Goal: Task Accomplishment & Management: Complete application form

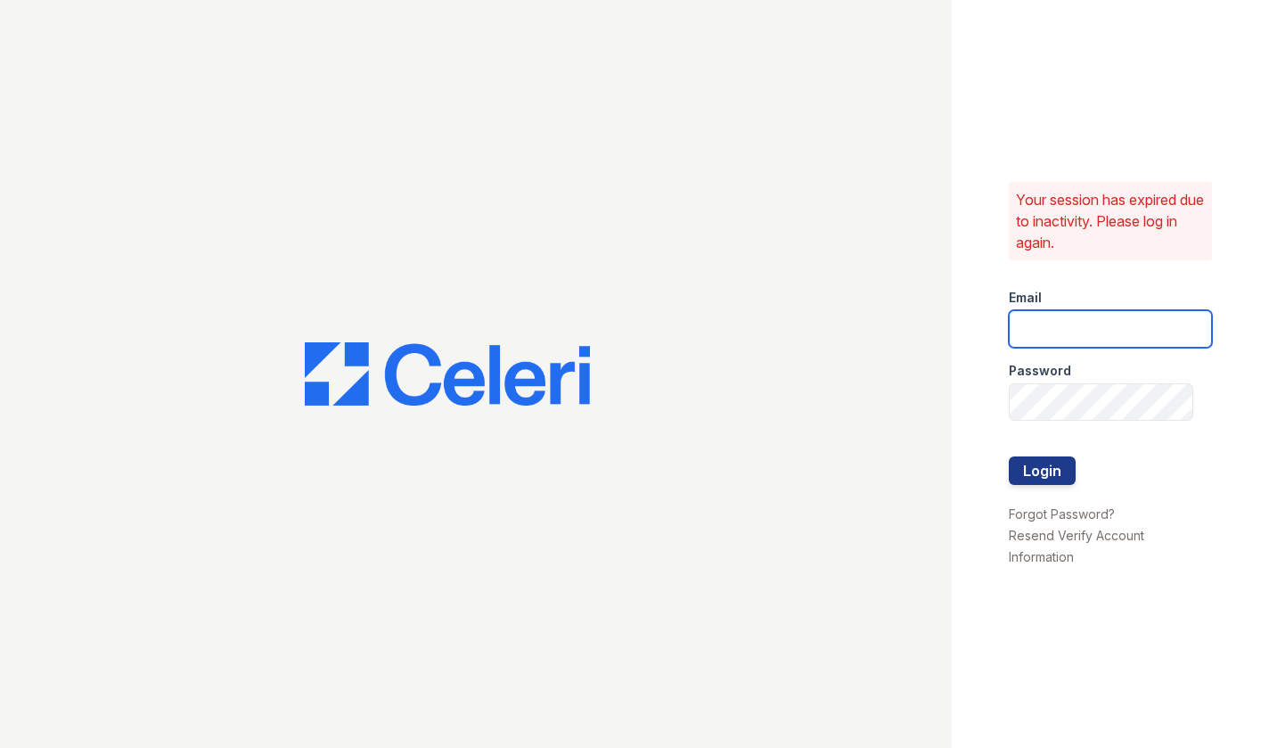
type input "[EMAIL_ADDRESS][DOMAIN_NAME]"
click at [1046, 476] on button "Login" at bounding box center [1042, 470] width 67 height 29
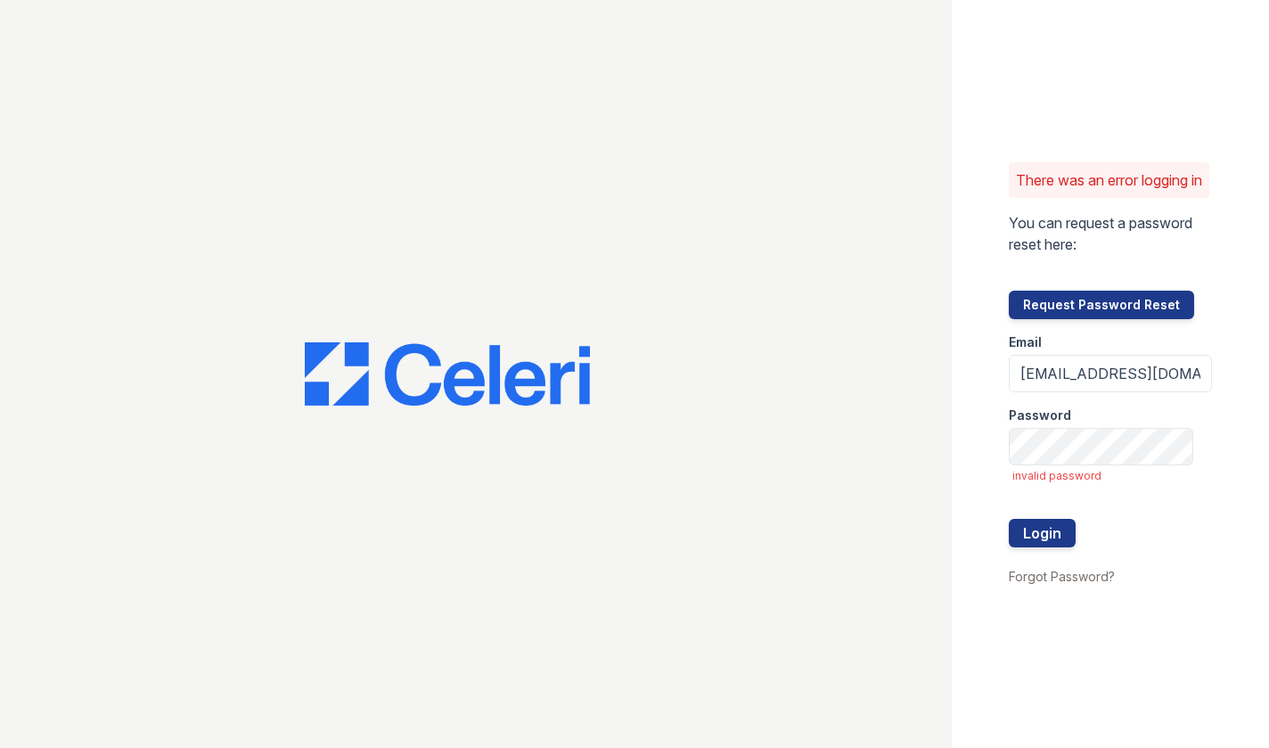
click at [1211, 343] on div "There was an error logging in You can request a password reset here: Request Pa…" at bounding box center [1110, 374] width 317 height 748
click at [1009, 519] on button "Login" at bounding box center [1042, 533] width 67 height 29
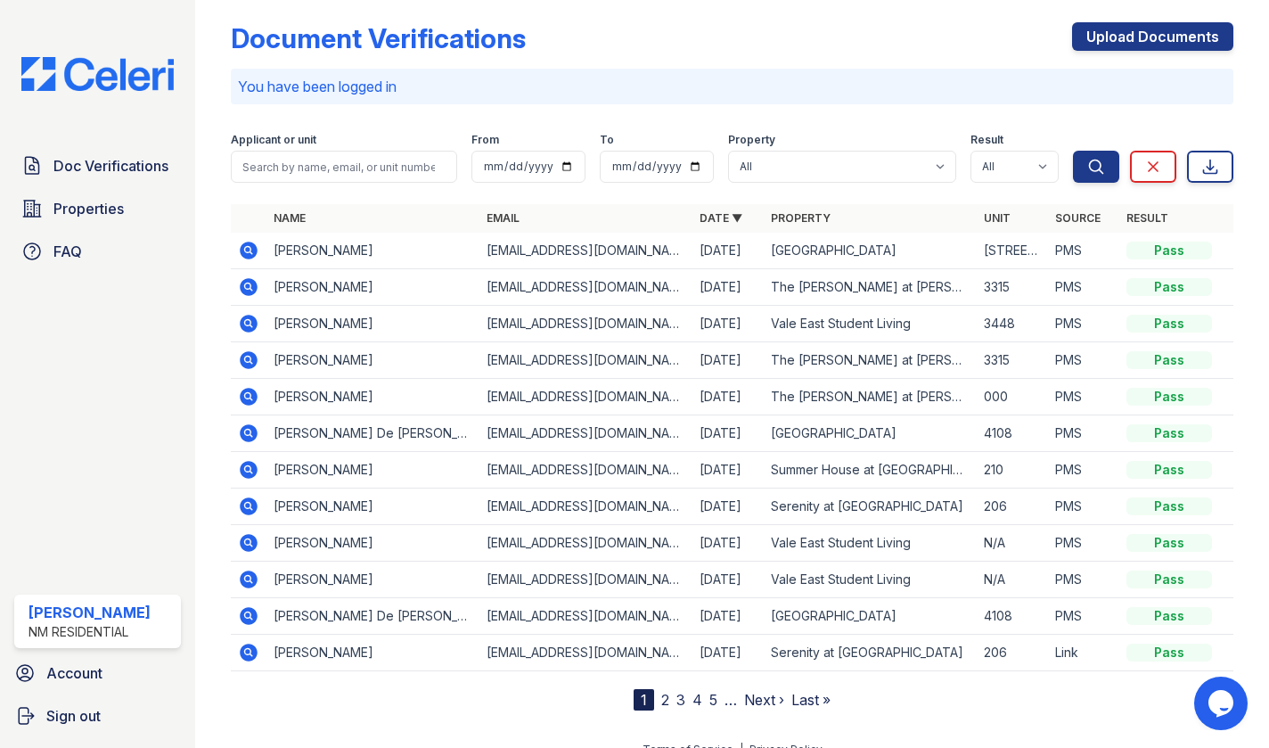
scroll to position [15, 0]
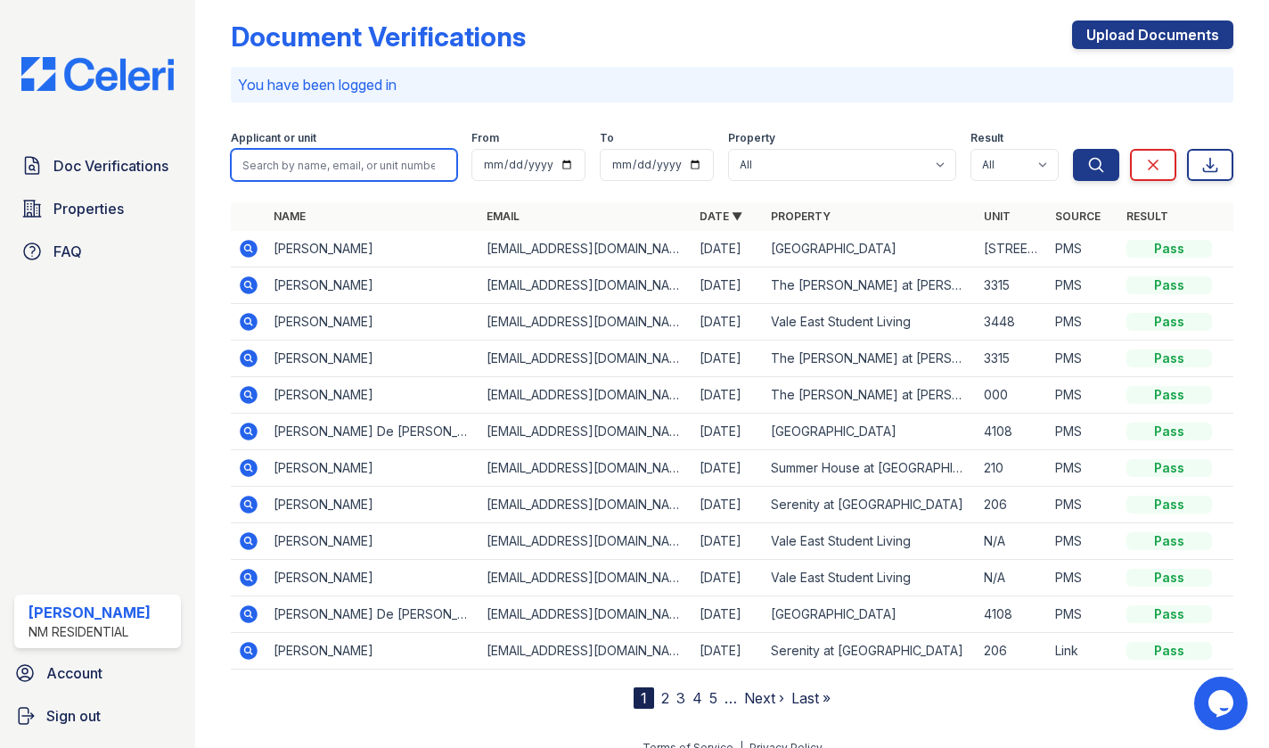
click at [332, 168] on input "search" at bounding box center [344, 165] width 226 height 32
type input "[PERSON_NAME]"
click at [1073, 149] on button "Search" at bounding box center [1096, 165] width 46 height 32
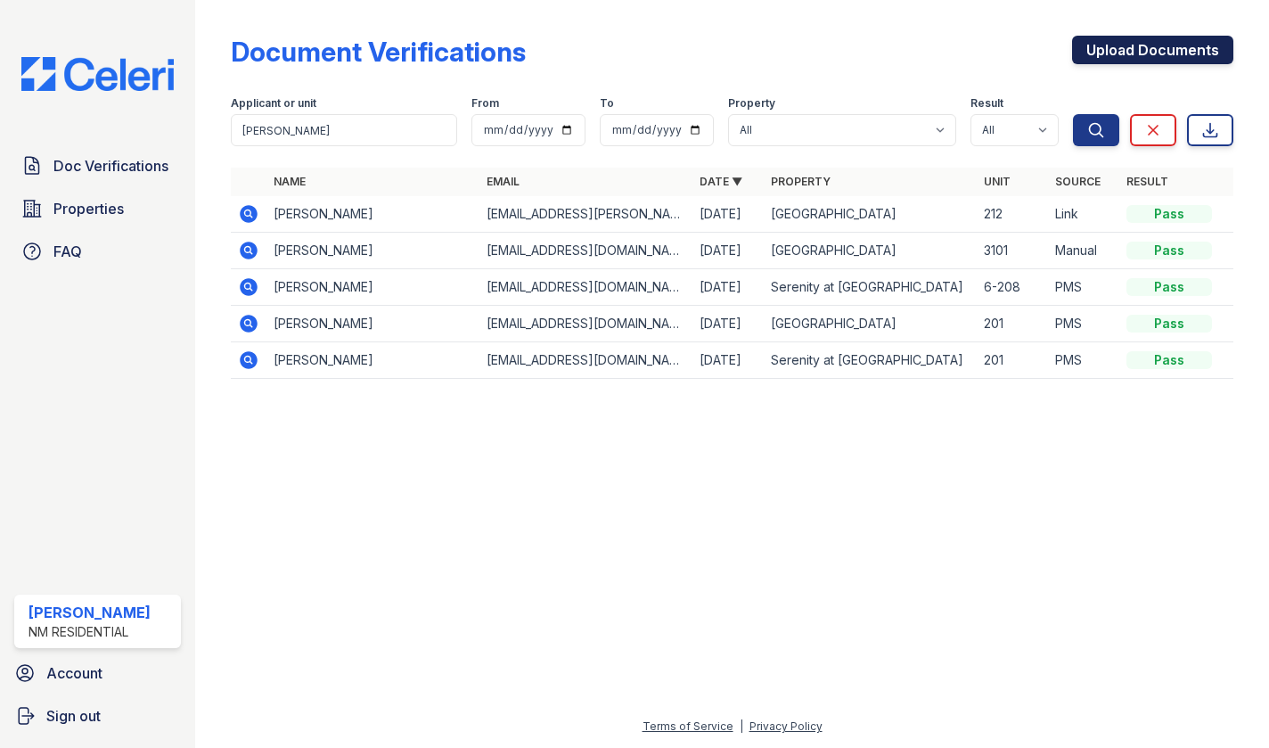
click at [1171, 53] on link "Upload Documents" at bounding box center [1152, 50] width 161 height 29
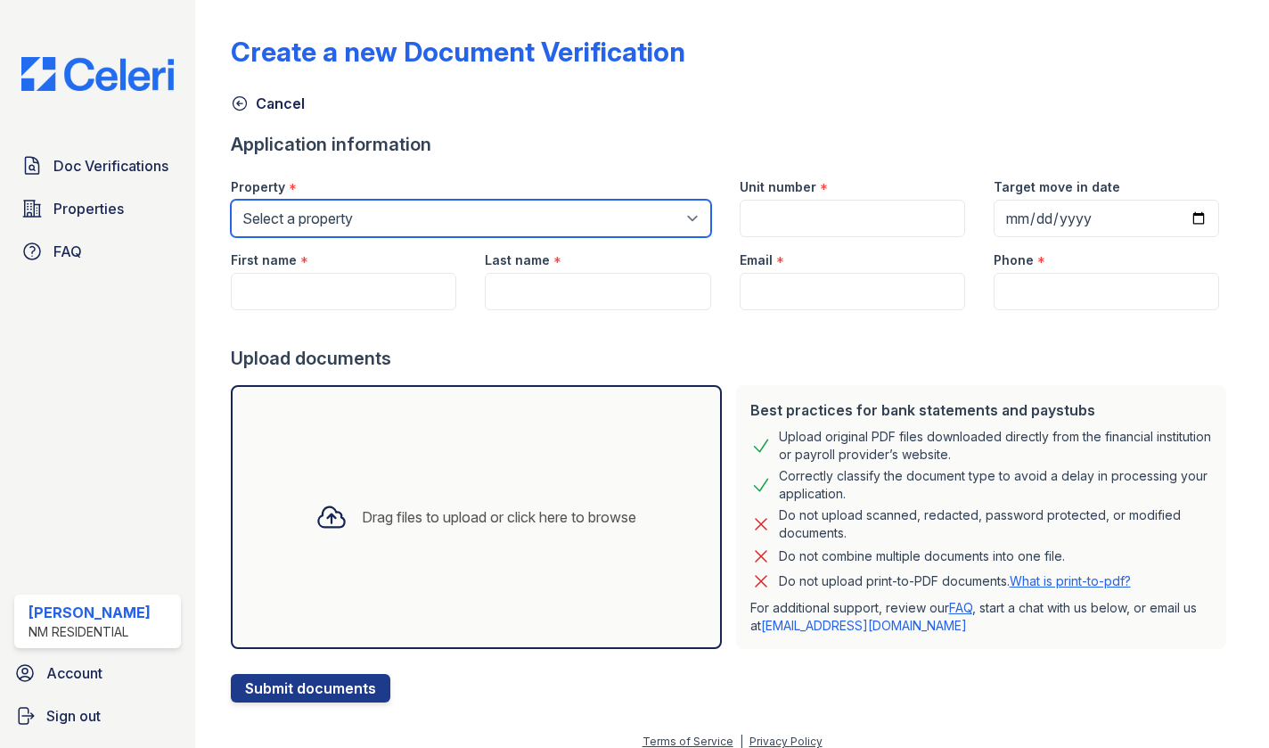
click at [380, 211] on select "Select a property [GEOGRAPHIC_DATA] [GEOGRAPHIC_DATA] Apartments Serenity at [G…" at bounding box center [471, 218] width 480 height 37
select select "507"
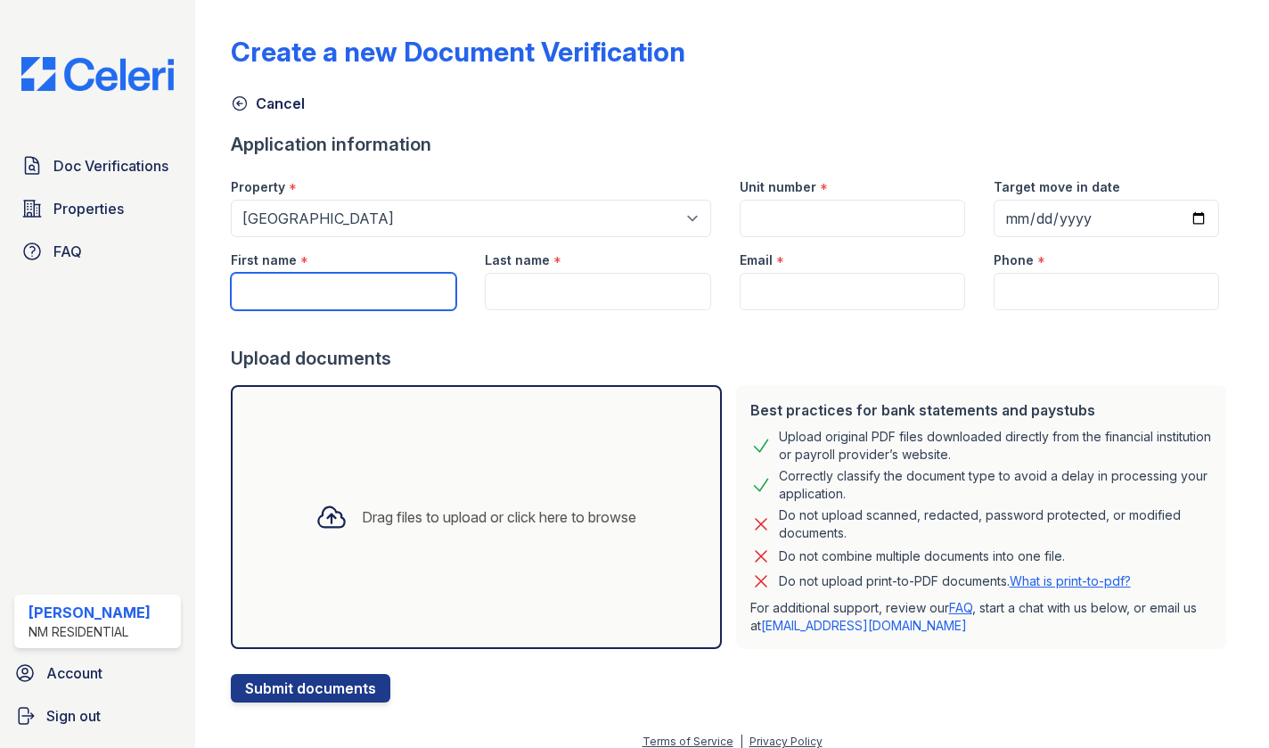
click at [376, 302] on input "First name" at bounding box center [343, 291] width 225 height 37
click at [283, 282] on input "First name" at bounding box center [343, 291] width 225 height 37
paste input "[PERSON_NAME]"
type input "[PERSON_NAME]"
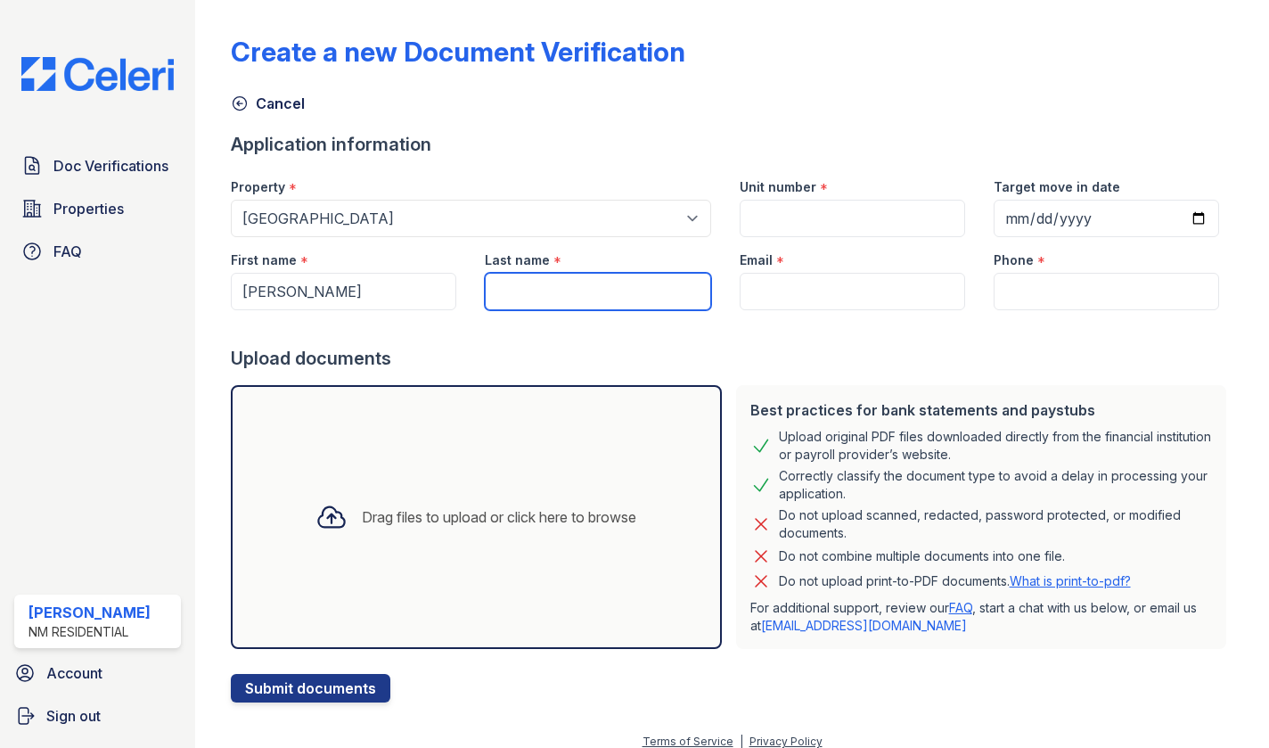
click at [546, 294] on input "Last name" at bounding box center [597, 291] width 225 height 37
paste input "Puppato"
type input "Puppato"
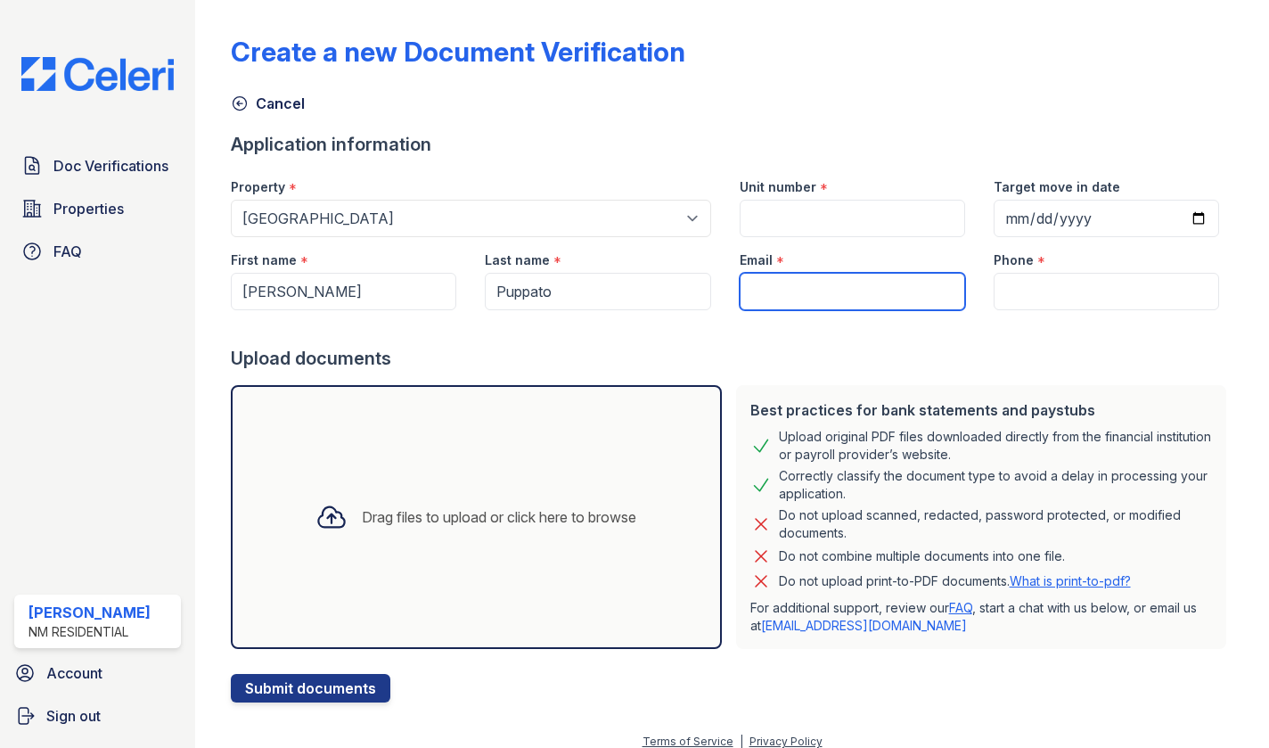
click at [831, 289] on input "Email" at bounding box center [852, 291] width 225 height 37
paste input "[EMAIL_ADDRESS][DOMAIN_NAME]"
type input "[EMAIL_ADDRESS][DOMAIN_NAME]"
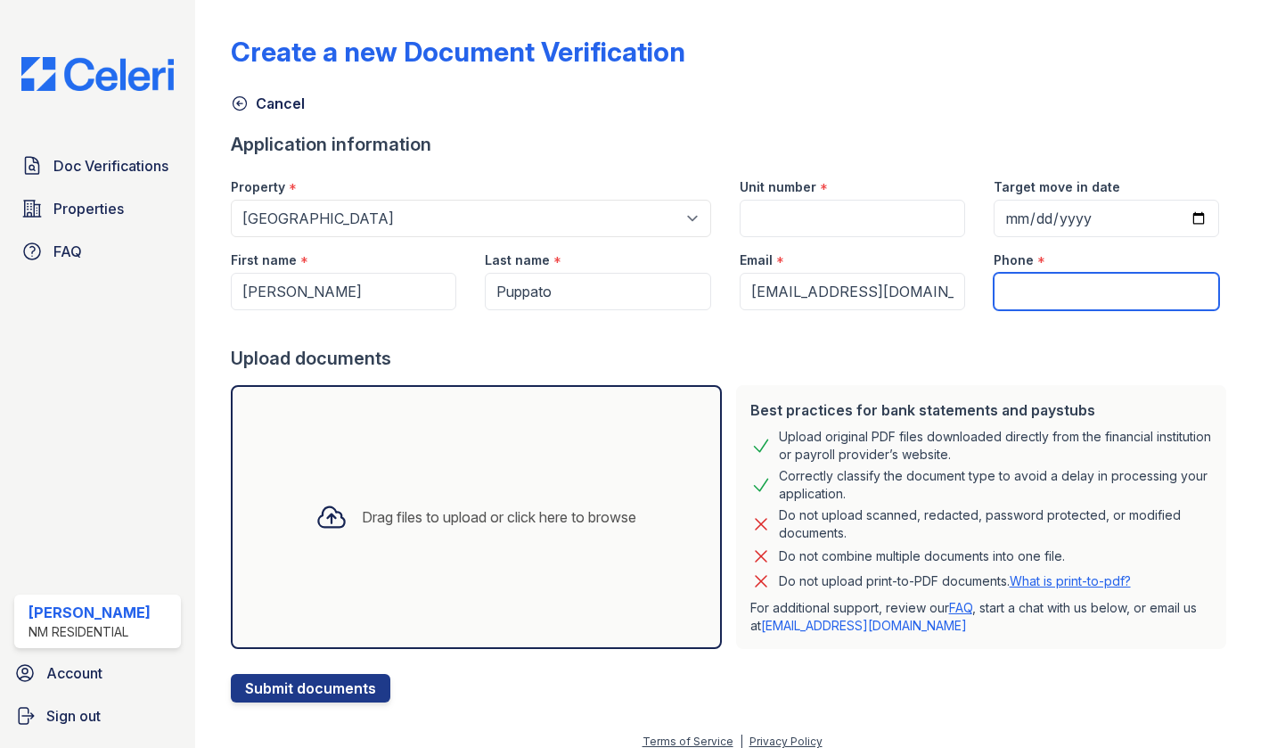
click at [1060, 276] on input "Phone" at bounding box center [1106, 291] width 225 height 37
paste input "[PHONE_NUMBER]"
type input "[PHONE_NUMBER]"
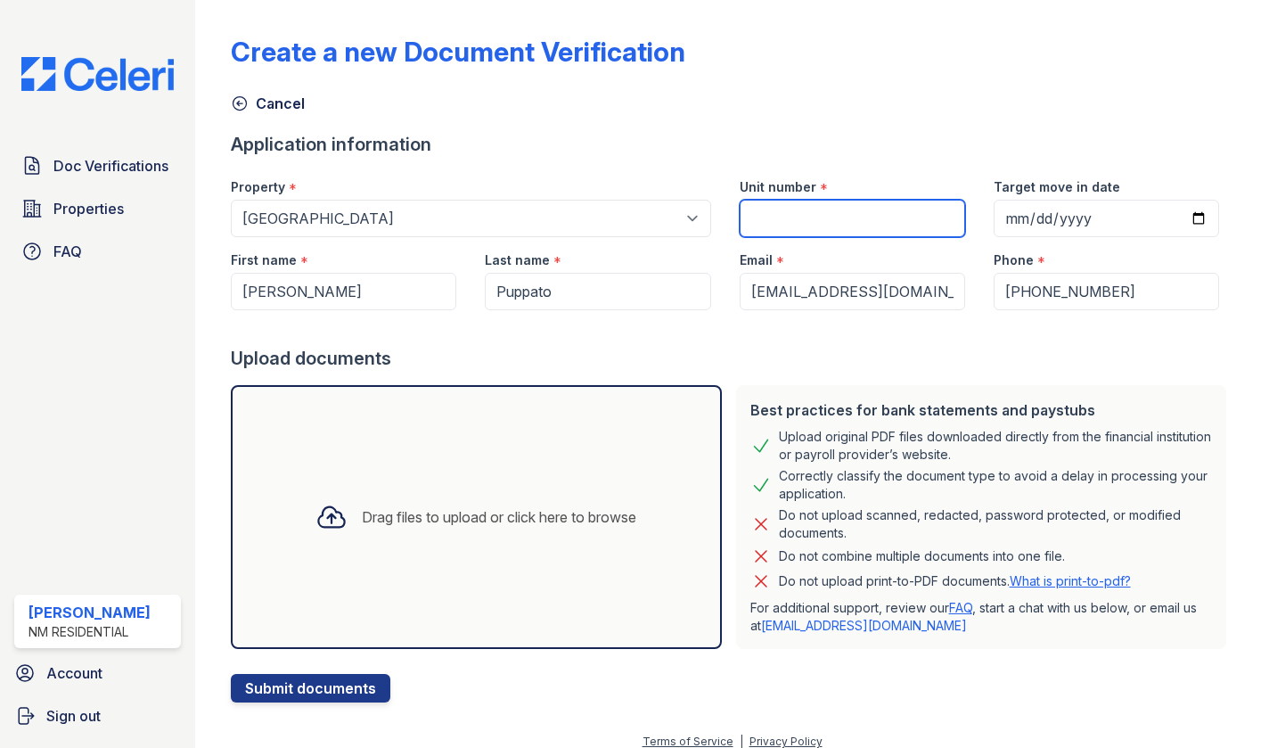
click at [797, 227] on input "Unit number" at bounding box center [852, 218] width 225 height 37
type input "4-115"
click at [803, 123] on div "Create a new Document Verification Cancel Application information Property * Se…" at bounding box center [732, 354] width 1003 height 695
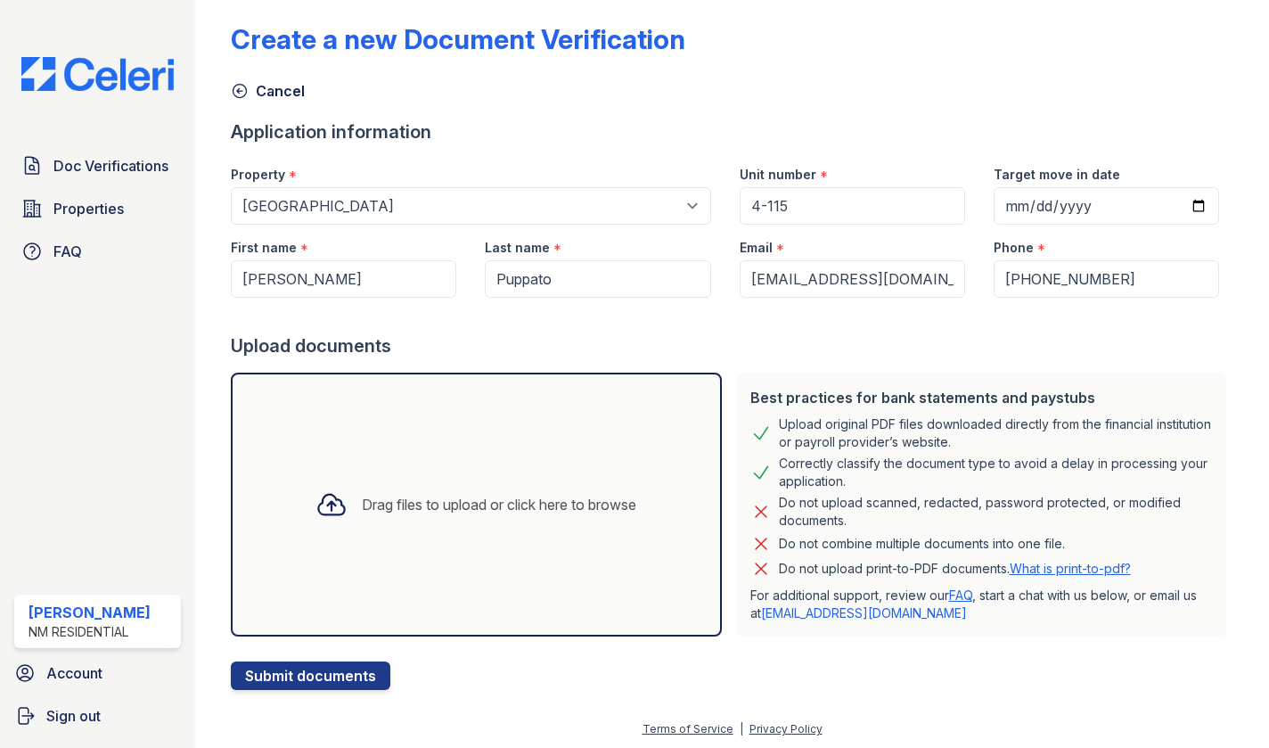
scroll to position [14, 0]
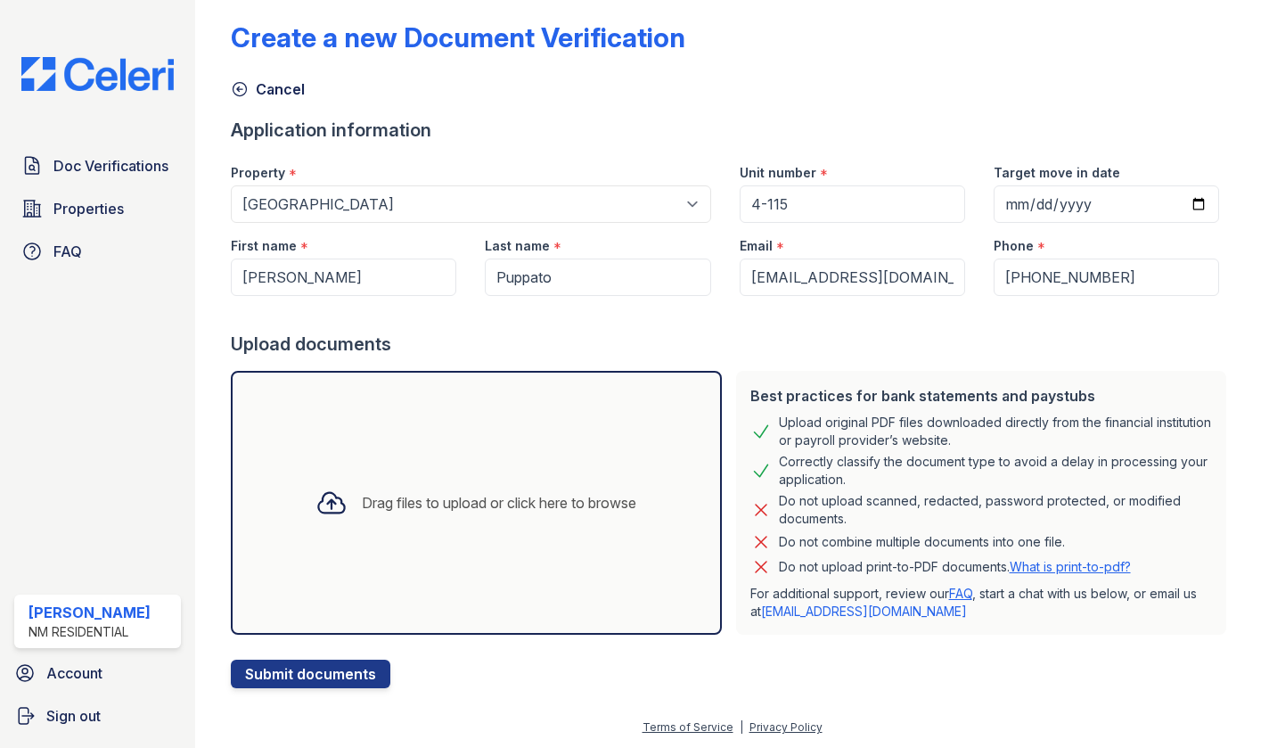
click at [509, 472] on div "Drag files to upload or click here to browse" at bounding box center [475, 502] width 349 height 61
click at [501, 490] on div "Drag files to upload or click here to browse" at bounding box center [475, 502] width 349 height 61
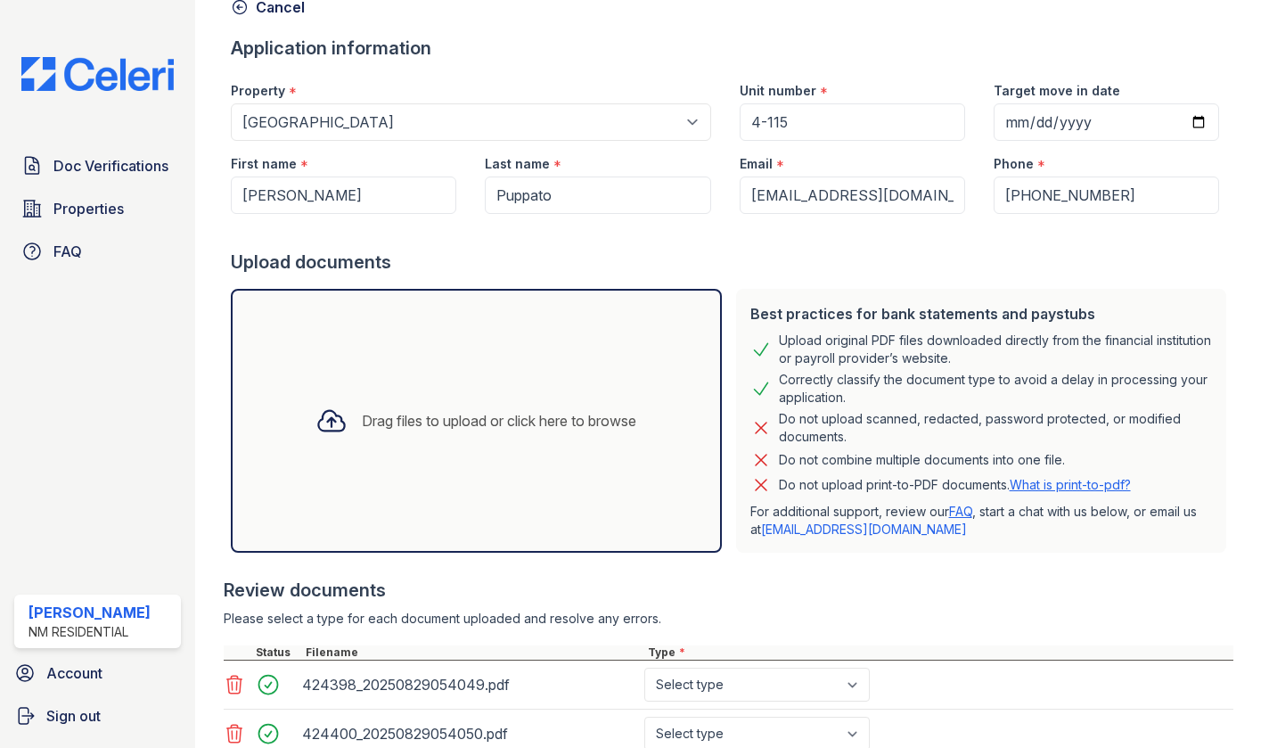
scroll to position [102, 0]
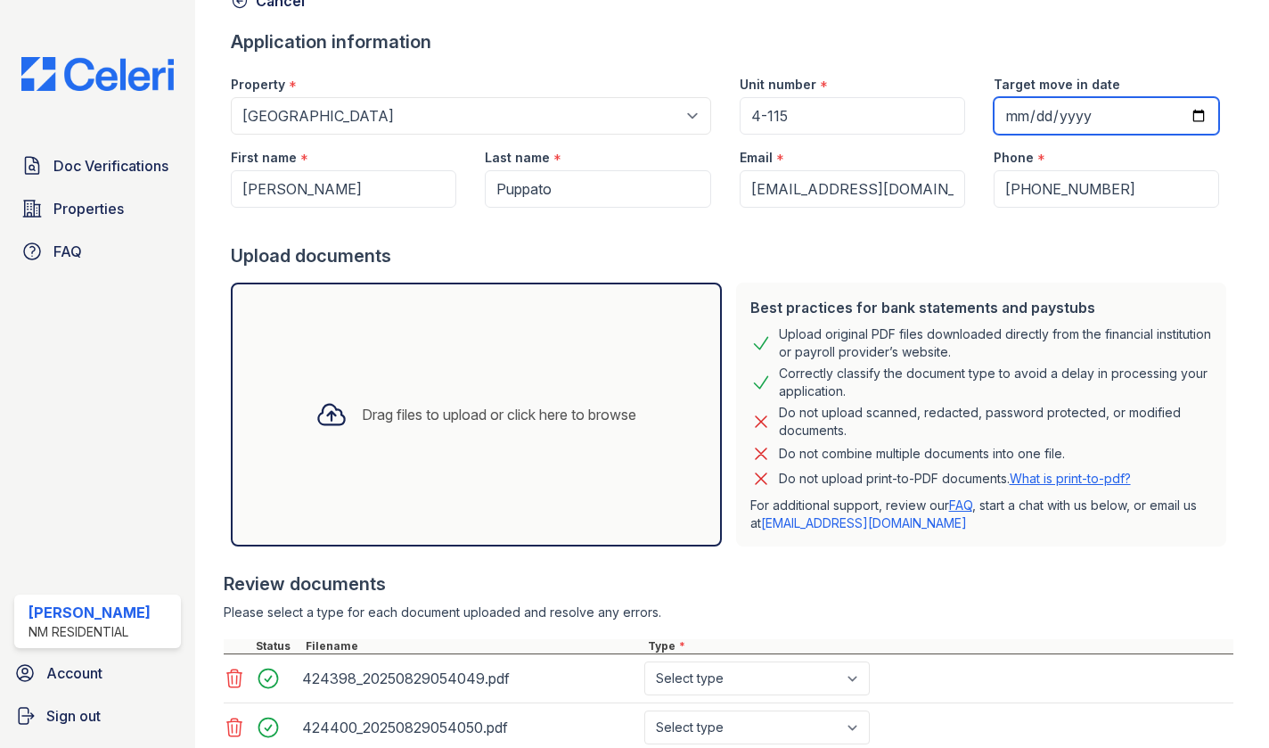
click at [1192, 111] on input "Target move in date" at bounding box center [1106, 115] width 225 height 37
type input "[DATE]"
click at [1185, 232] on div at bounding box center [732, 226] width 1003 height 36
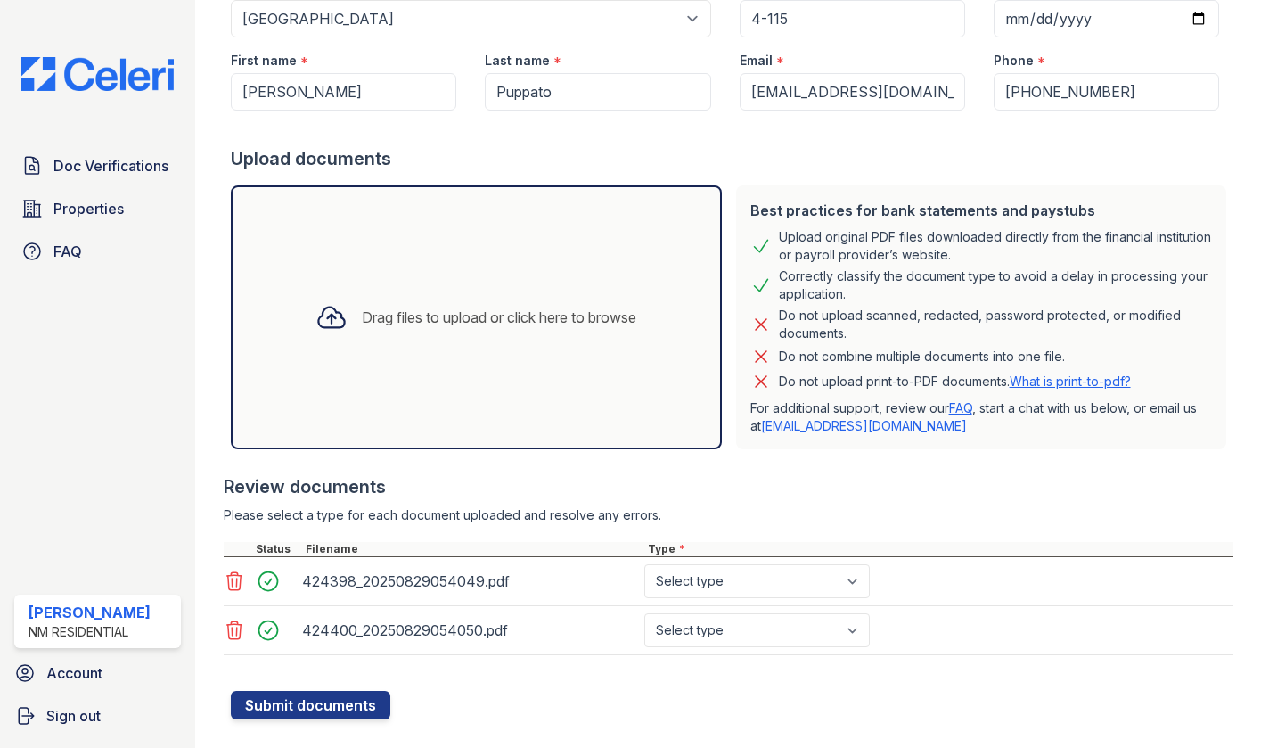
scroll to position [232, 0]
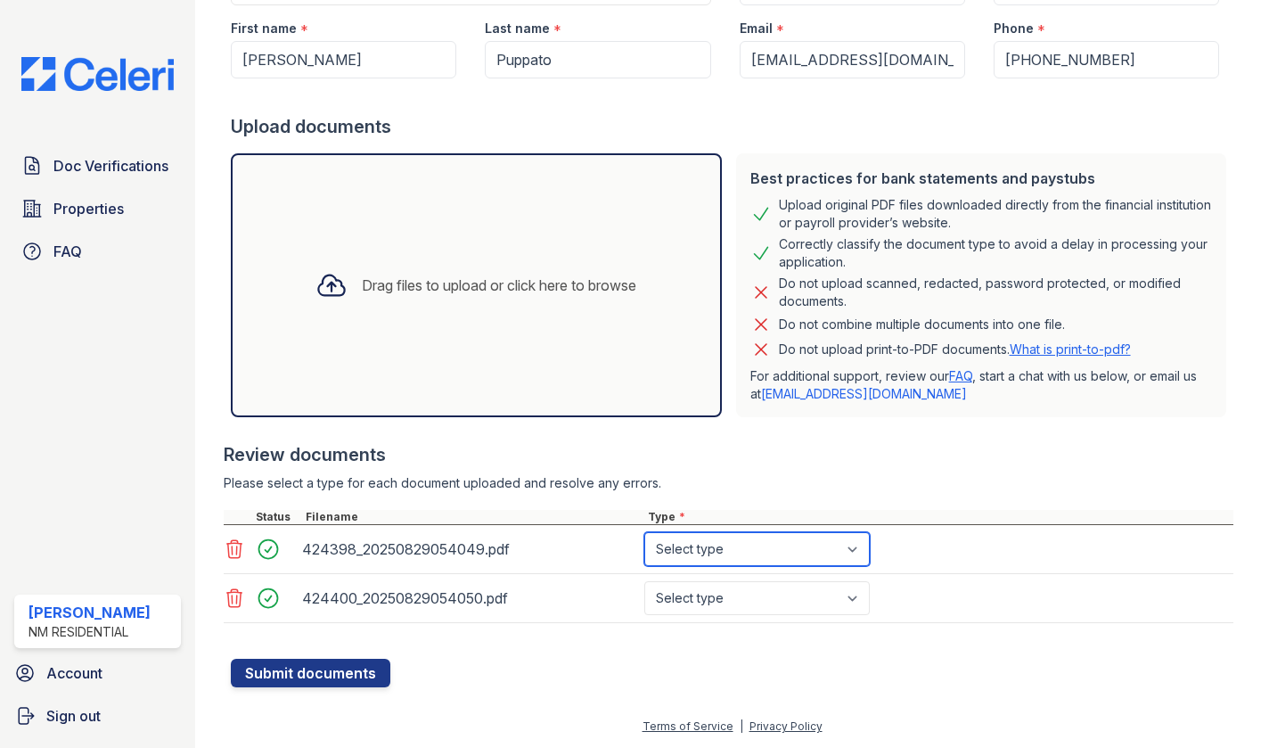
click at [770, 544] on select "Select type Paystub Bank Statement Offer Letter Tax Documents Benefit Award Let…" at bounding box center [756, 549] width 225 height 34
click at [574, 284] on div "Drag files to upload or click here to browse" at bounding box center [499, 284] width 274 height 21
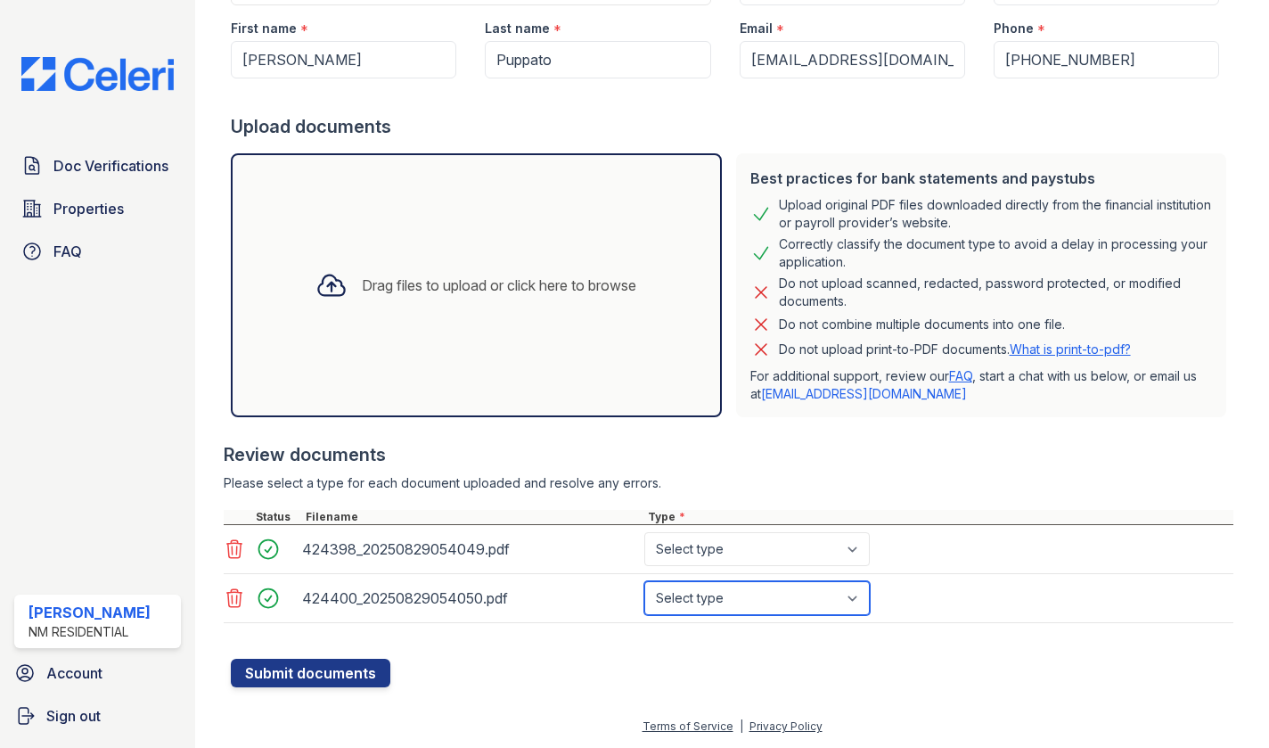
click at [766, 595] on select "Select type Paystub Bank Statement Offer Letter Tax Documents Benefit Award Let…" at bounding box center [756, 598] width 225 height 34
select select "paystub"
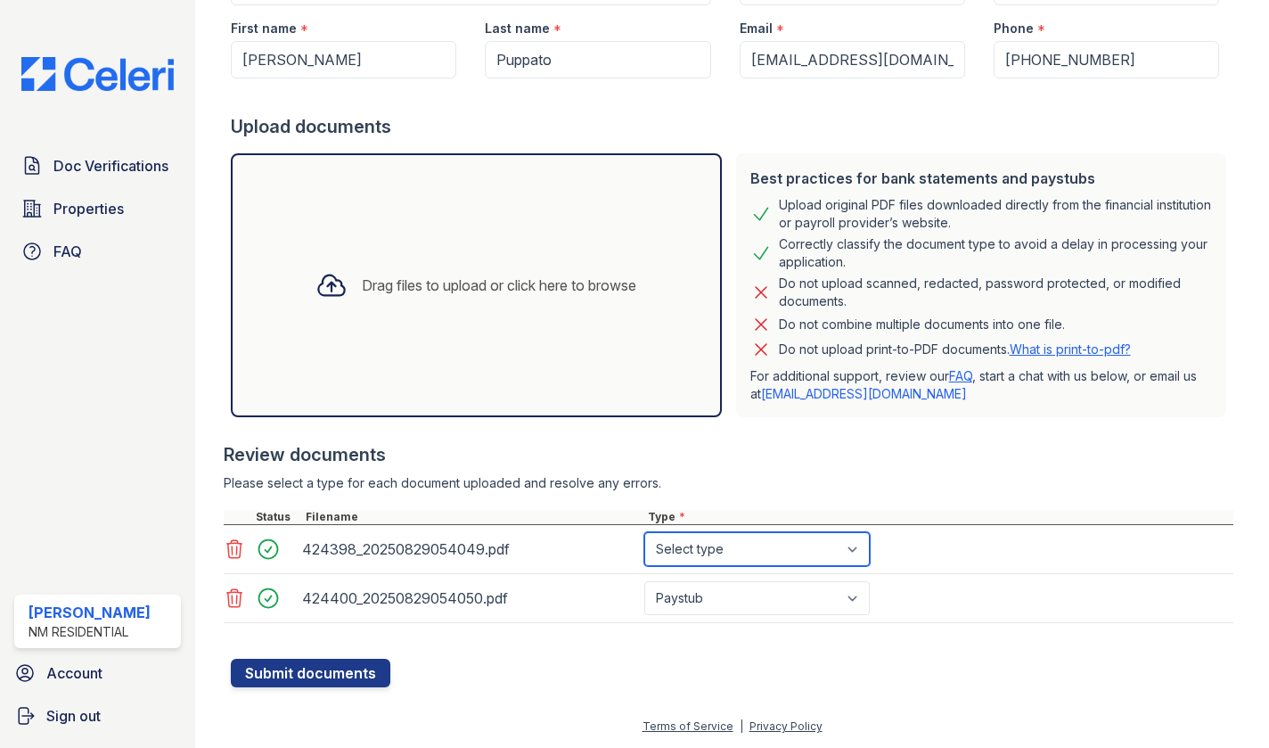
click at [707, 547] on select "Select type Paystub Bank Statement Offer Letter Tax Documents Benefit Award Let…" at bounding box center [756, 549] width 225 height 34
select select "bank_statement"
click at [536, 657] on div at bounding box center [732, 650] width 1003 height 18
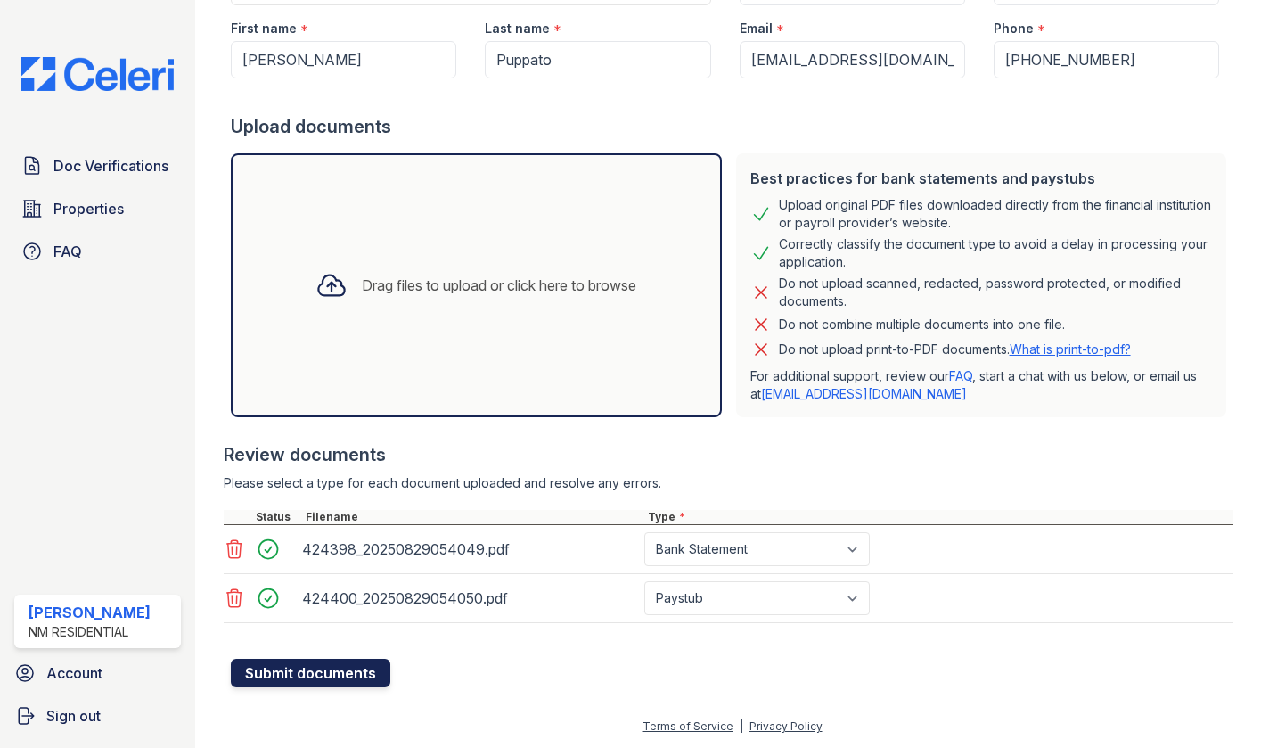
click at [366, 676] on button "Submit documents" at bounding box center [311, 673] width 160 height 29
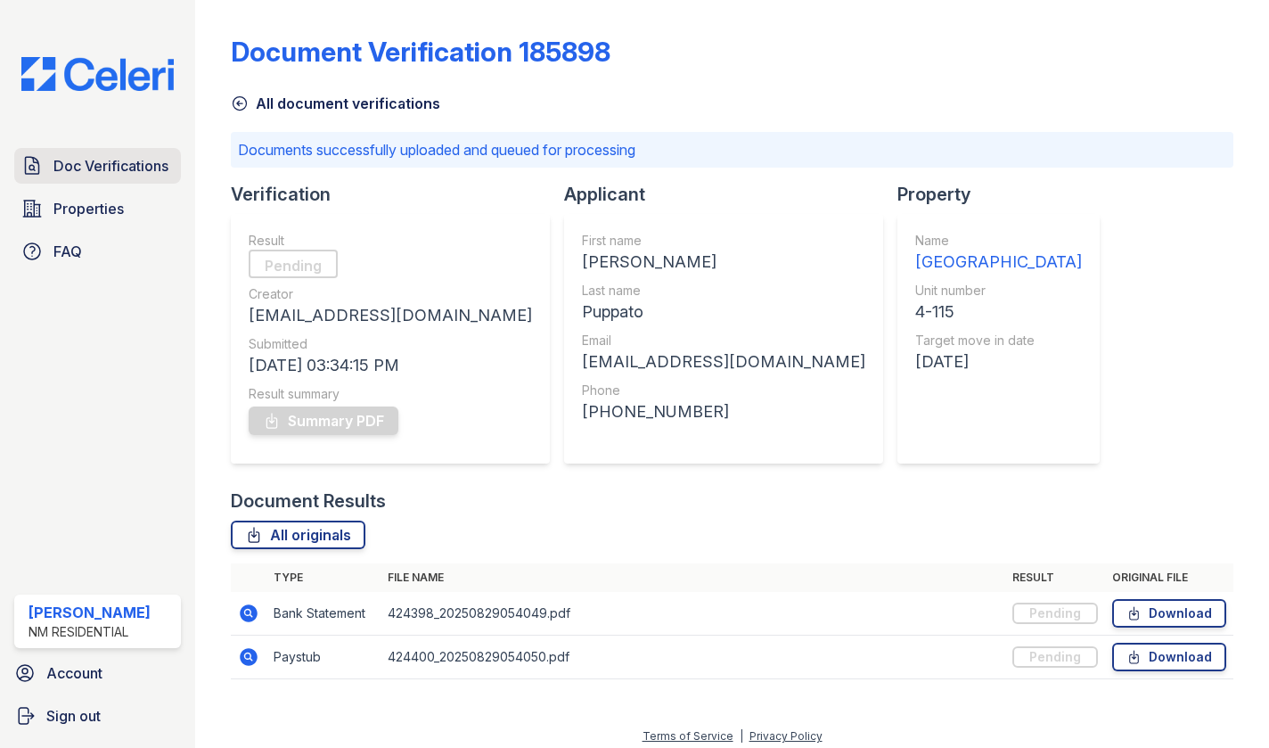
click at [149, 168] on span "Doc Verifications" at bounding box center [110, 165] width 115 height 21
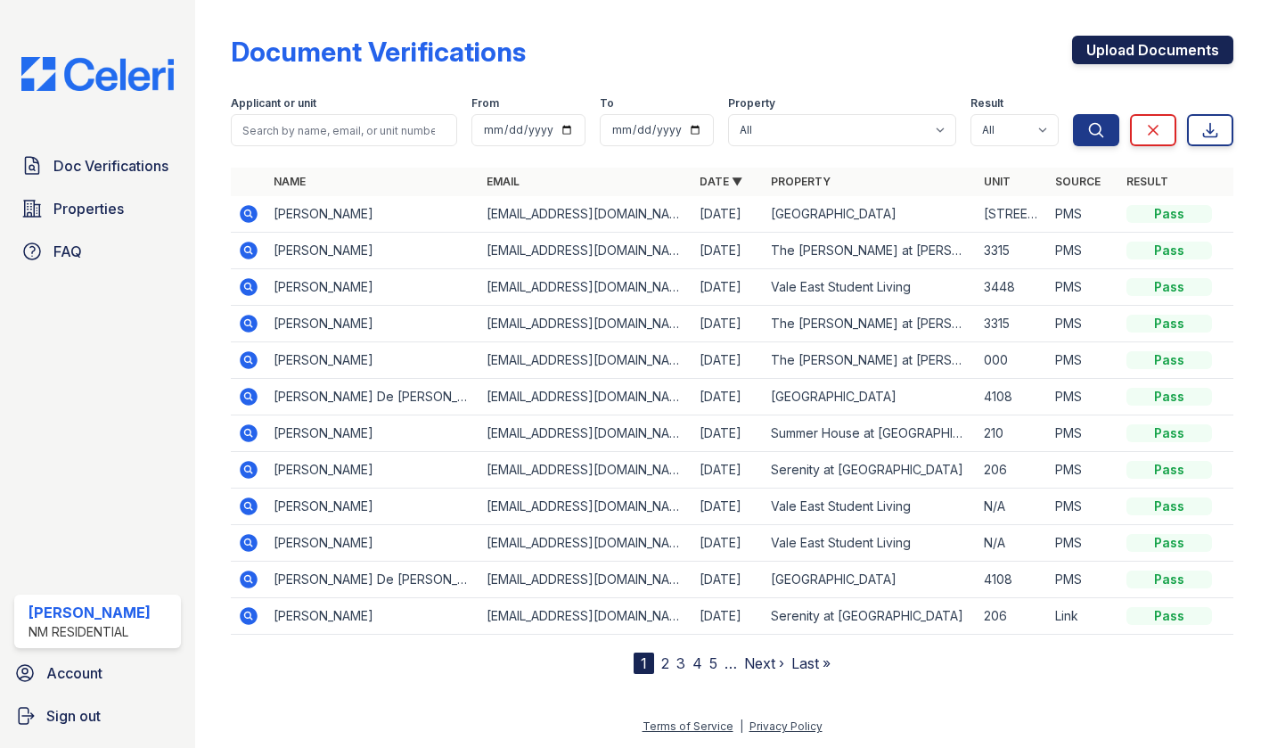
click at [1167, 47] on link "Upload Documents" at bounding box center [1152, 50] width 161 height 29
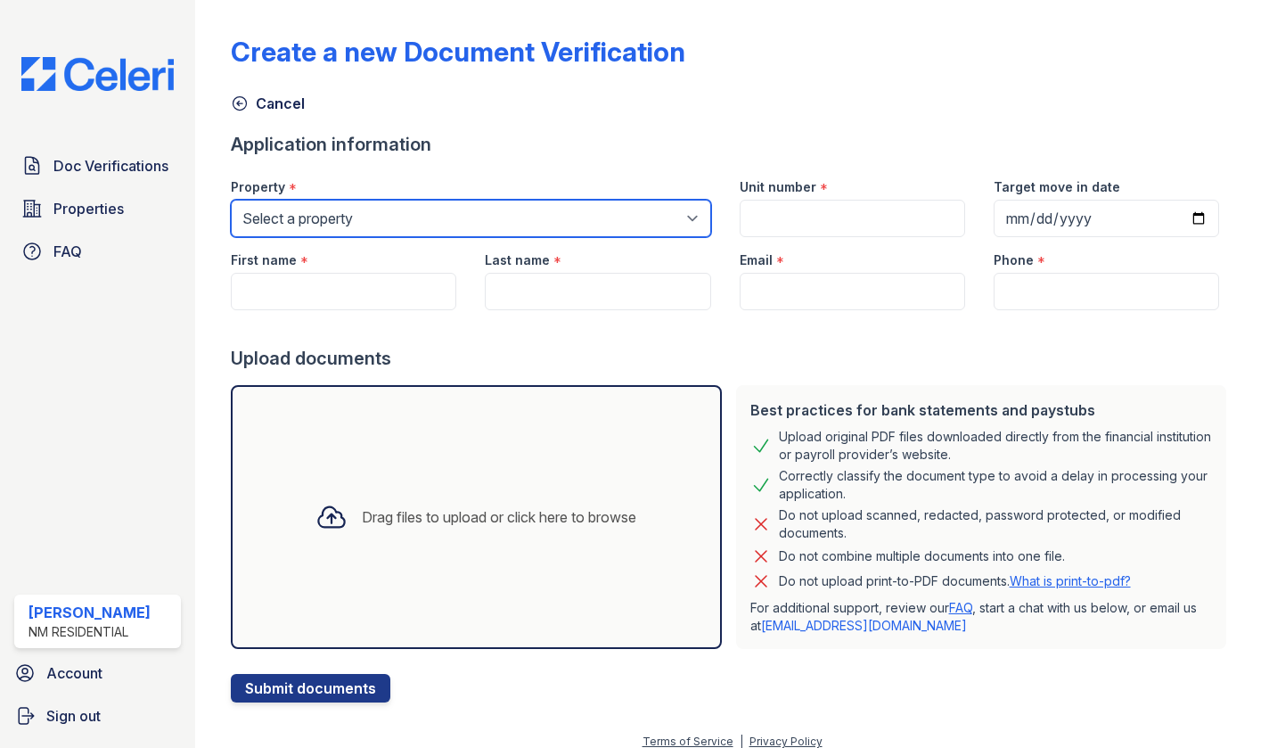
click at [315, 221] on select "Select a property [GEOGRAPHIC_DATA] [GEOGRAPHIC_DATA] Apartments Serenity at [G…" at bounding box center [471, 218] width 480 height 37
select select "507"
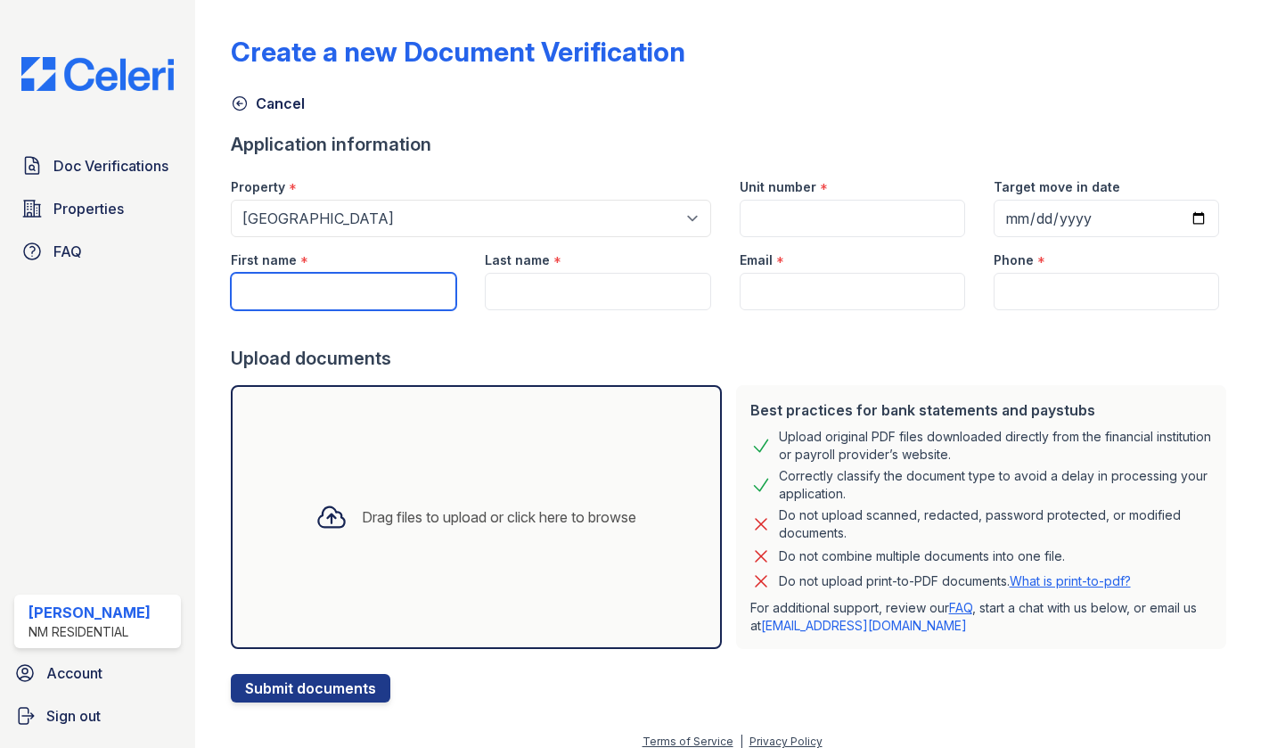
click at [326, 287] on input "First name" at bounding box center [343, 291] width 225 height 37
type input "Rcahel"
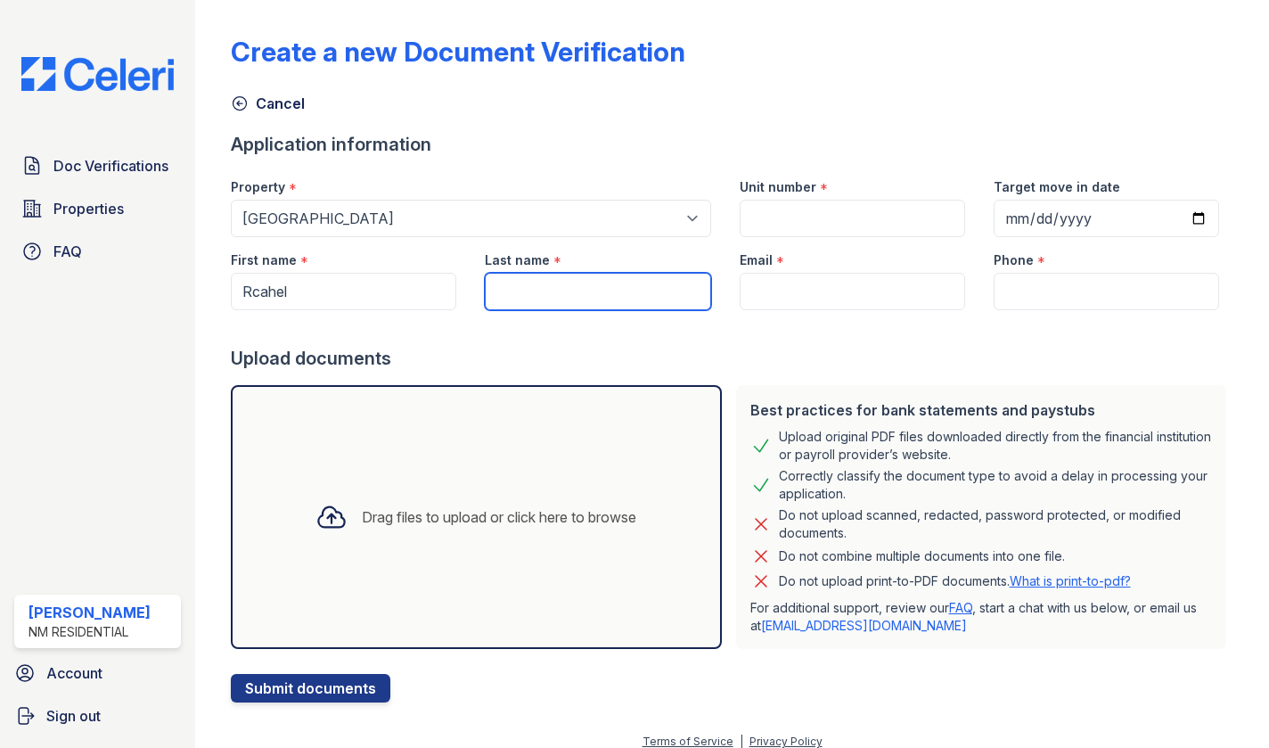
click at [561, 295] on input "Last name" at bounding box center [597, 291] width 225 height 37
type input "[PERSON_NAME]"
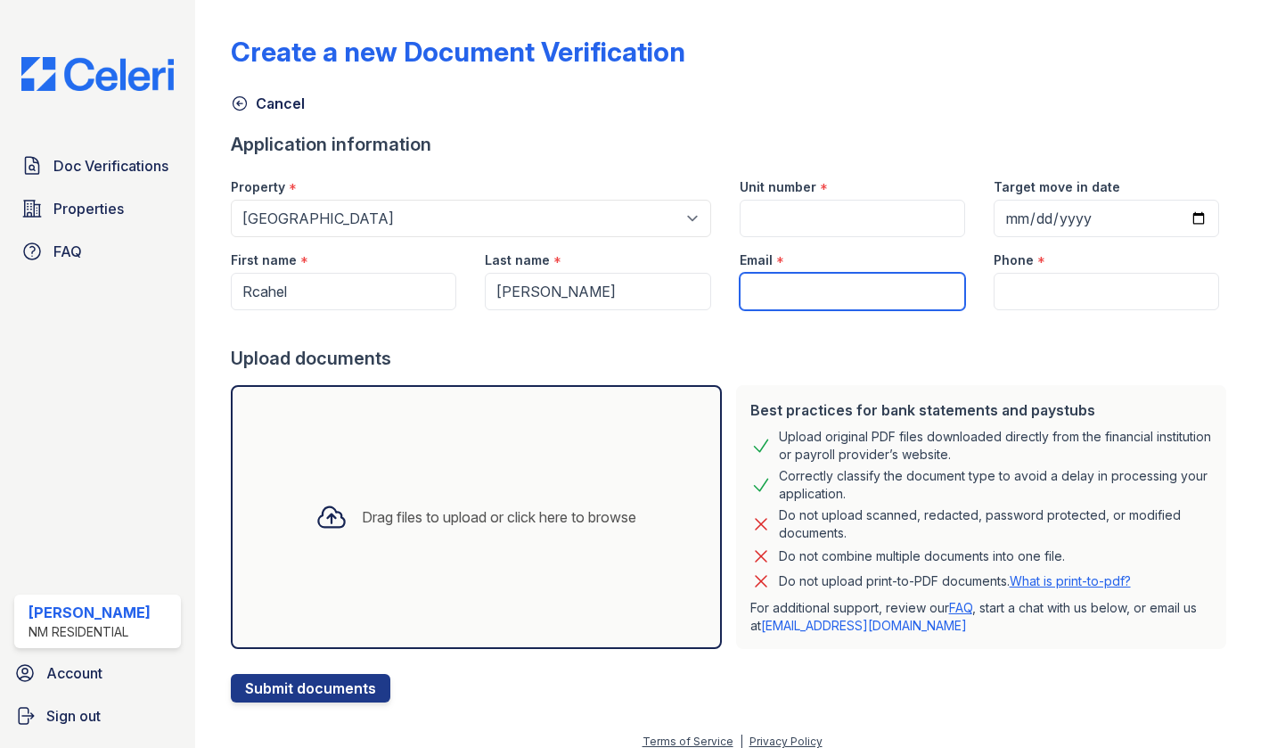
click at [827, 297] on input "Email" at bounding box center [852, 291] width 225 height 37
paste input "[EMAIL_ADDRESS][DOMAIN_NAME]"
type input "[EMAIL_ADDRESS][DOMAIN_NAME]"
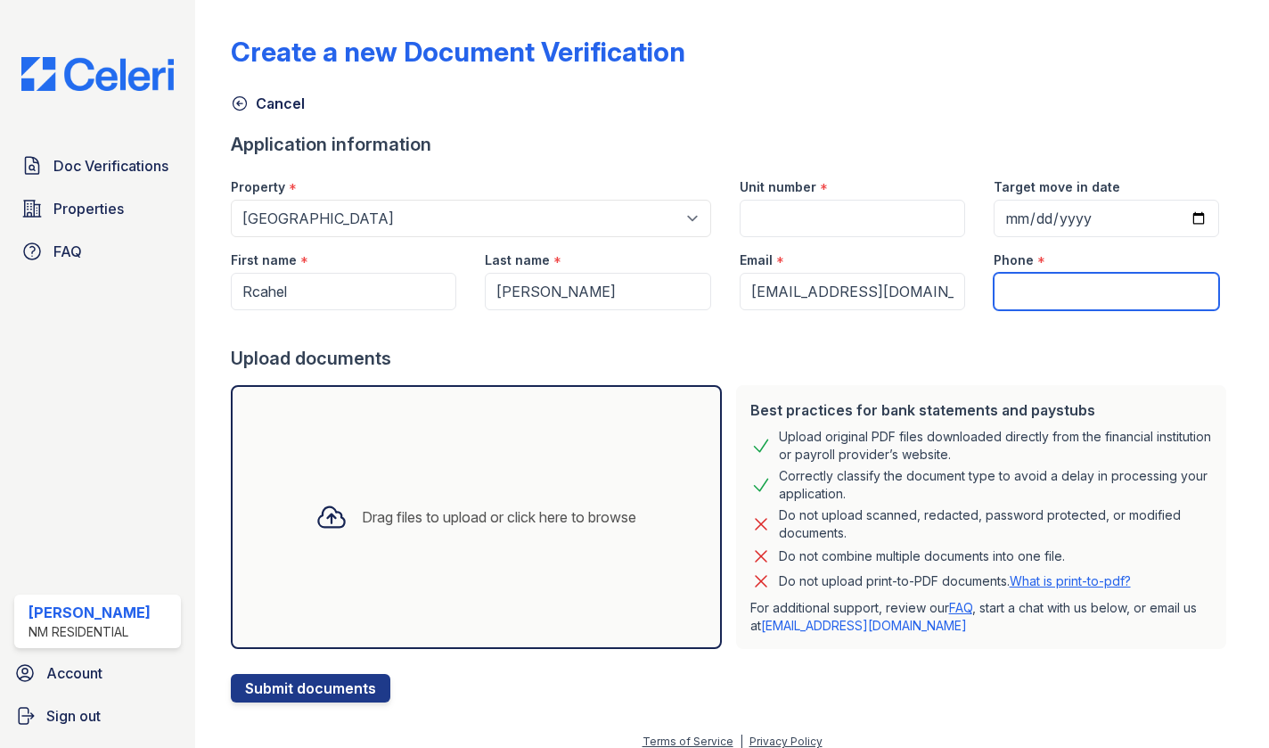
click at [1074, 286] on input "Phone" at bounding box center [1106, 291] width 225 height 37
paste input "[PHONE_NUMBER]"
type input "[PHONE_NUMBER]"
click at [923, 342] on div at bounding box center [732, 328] width 1003 height 36
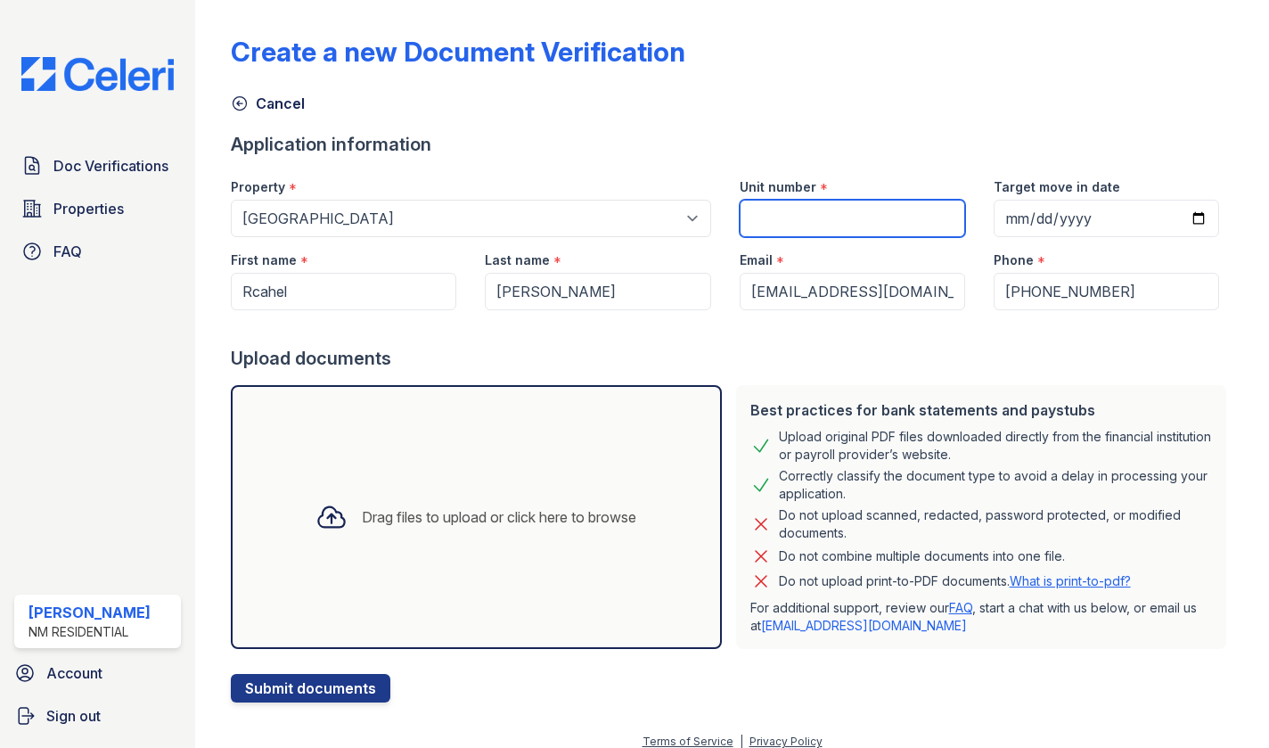
click at [866, 214] on input "Unit number" at bounding box center [852, 218] width 225 height 37
type input "4-115"
click at [869, 45] on div "Create a new Document Verification" at bounding box center [732, 59] width 1003 height 46
click at [550, 153] on div "Application information" at bounding box center [732, 144] width 1003 height 25
click at [445, 510] on div "Drag files to upload or click here to browse" at bounding box center [499, 516] width 274 height 21
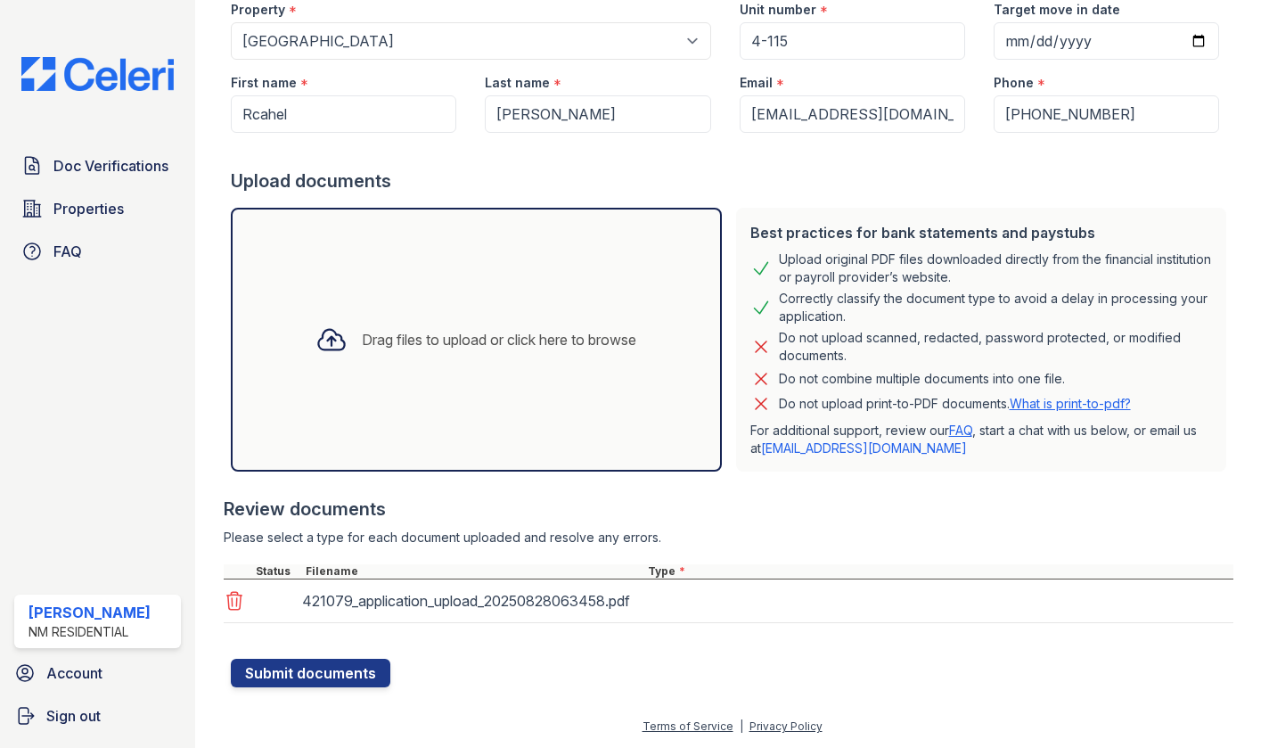
scroll to position [176, 0]
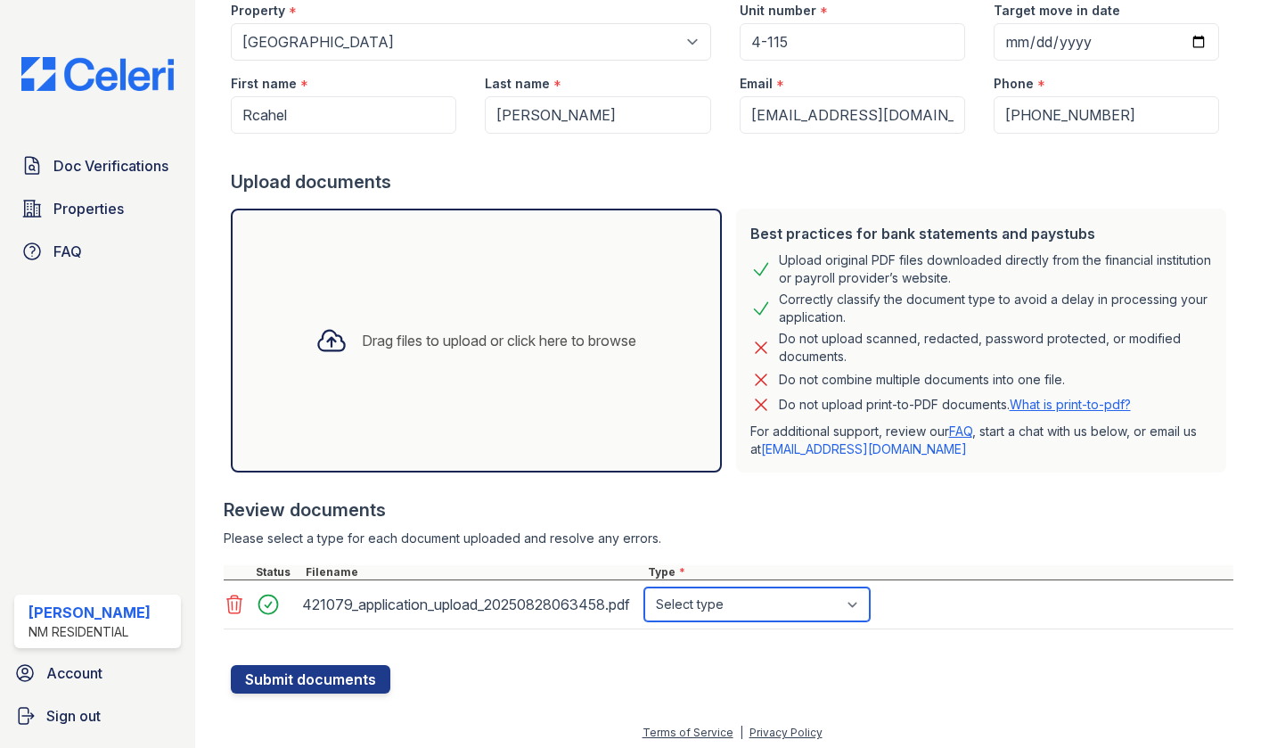
click at [706, 610] on select "Select type Paystub Bank Statement Offer Letter Tax Documents Benefit Award Let…" at bounding box center [756, 604] width 225 height 34
select select "paystub"
click at [451, 335] on div "Drag files to upload or click here to browse" at bounding box center [499, 340] width 274 height 21
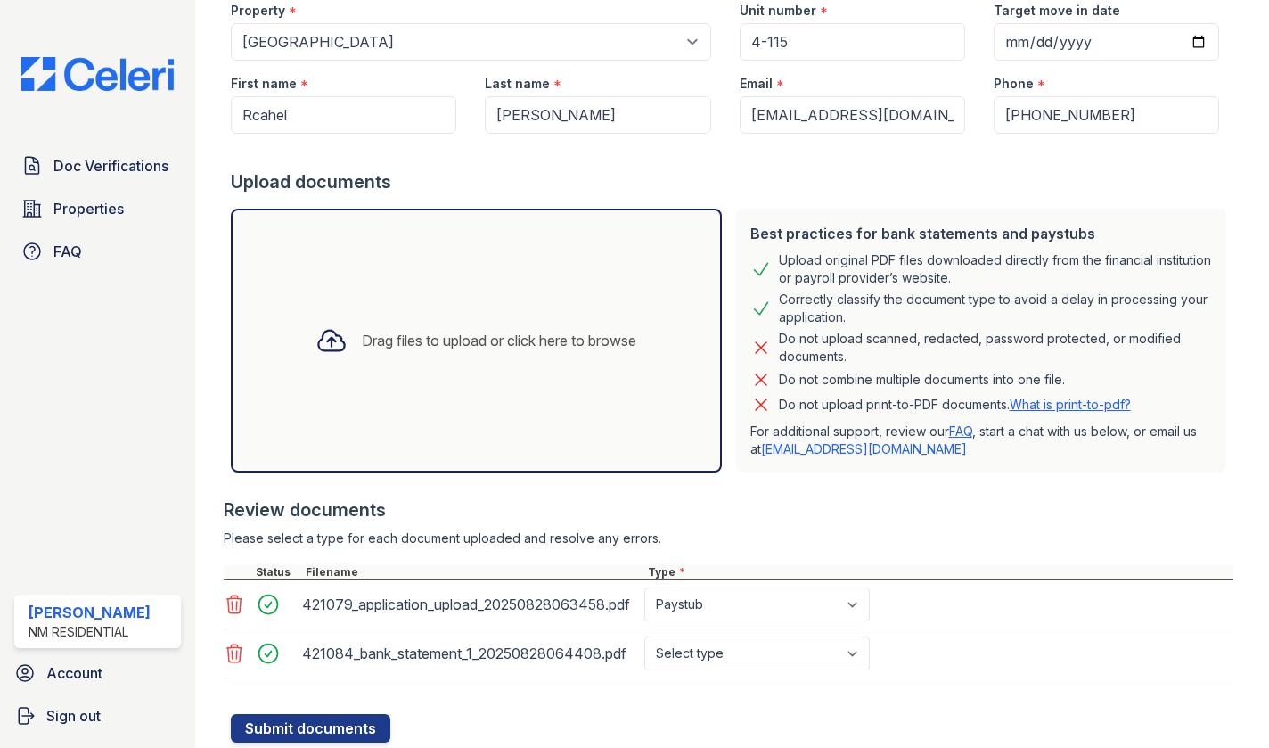
scroll to position [207, 0]
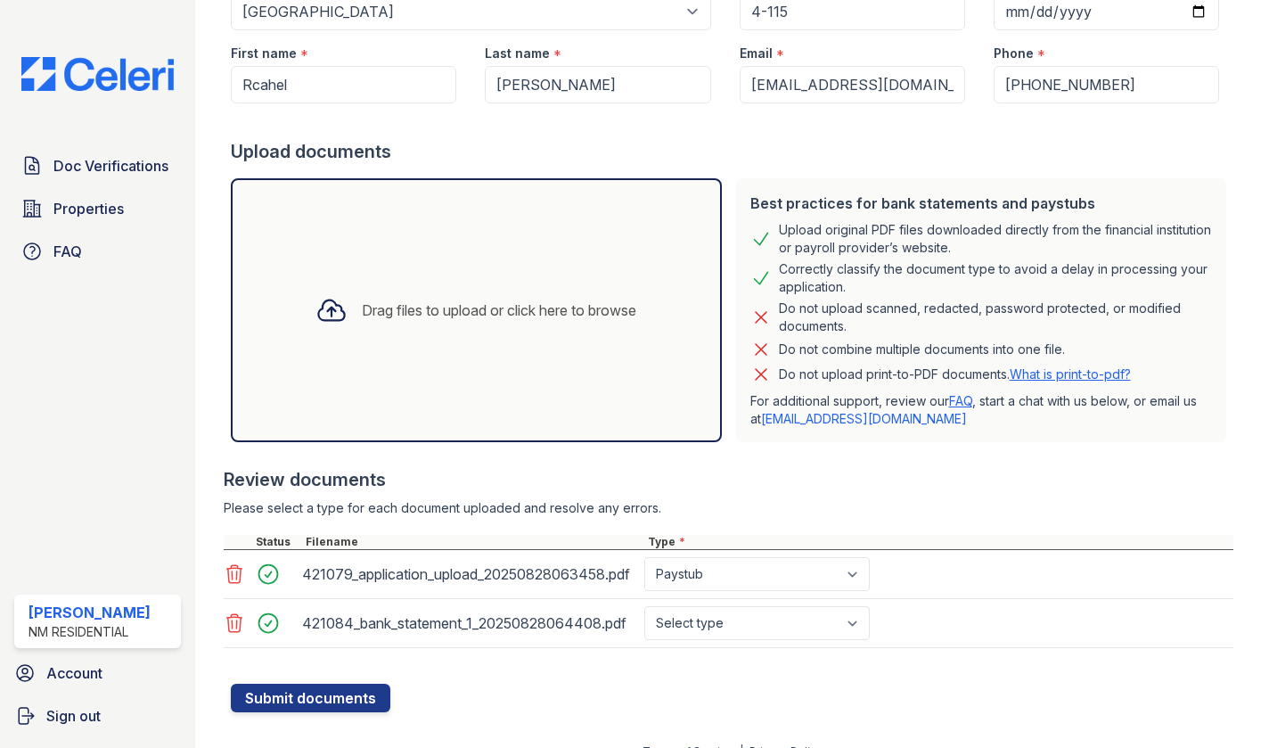
click at [476, 346] on div "Drag files to upload or click here to browse" at bounding box center [476, 310] width 491 height 264
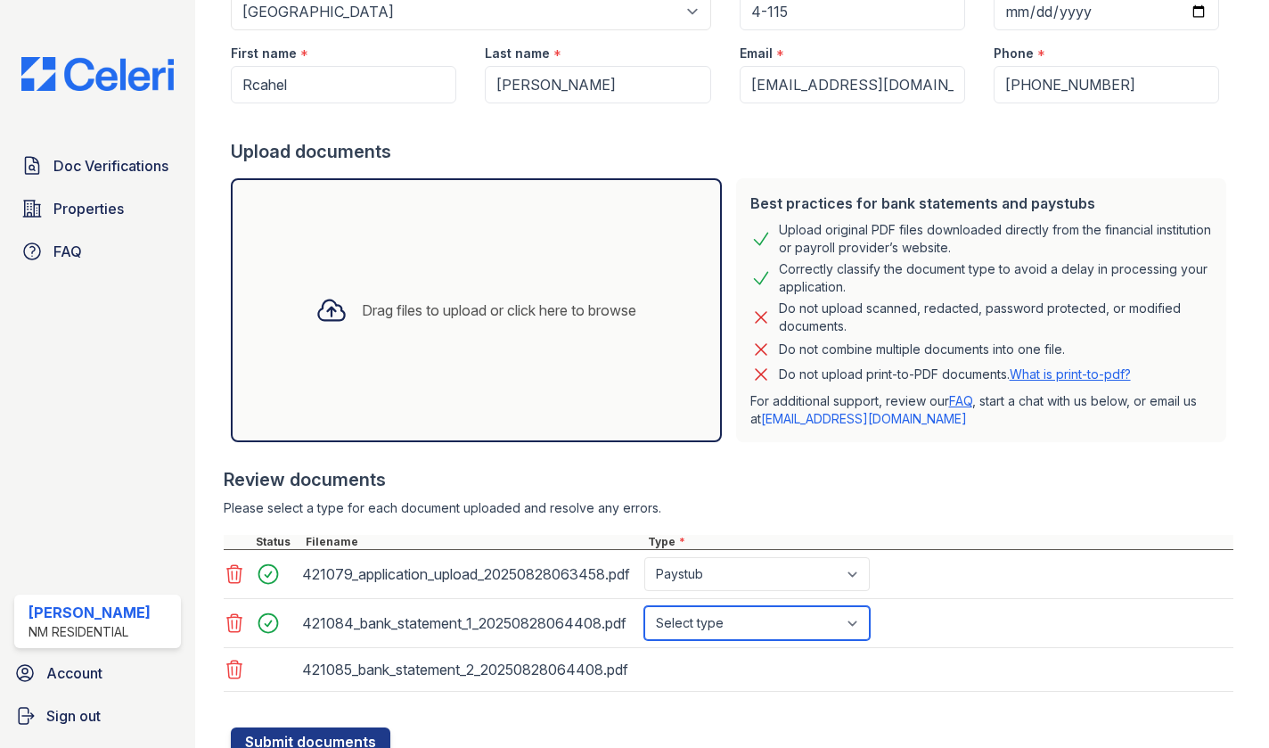
click at [752, 629] on select "Select type Paystub Bank Statement Offer Letter Tax Documents Benefit Award Let…" at bounding box center [756, 623] width 225 height 34
select select "bank_statement"
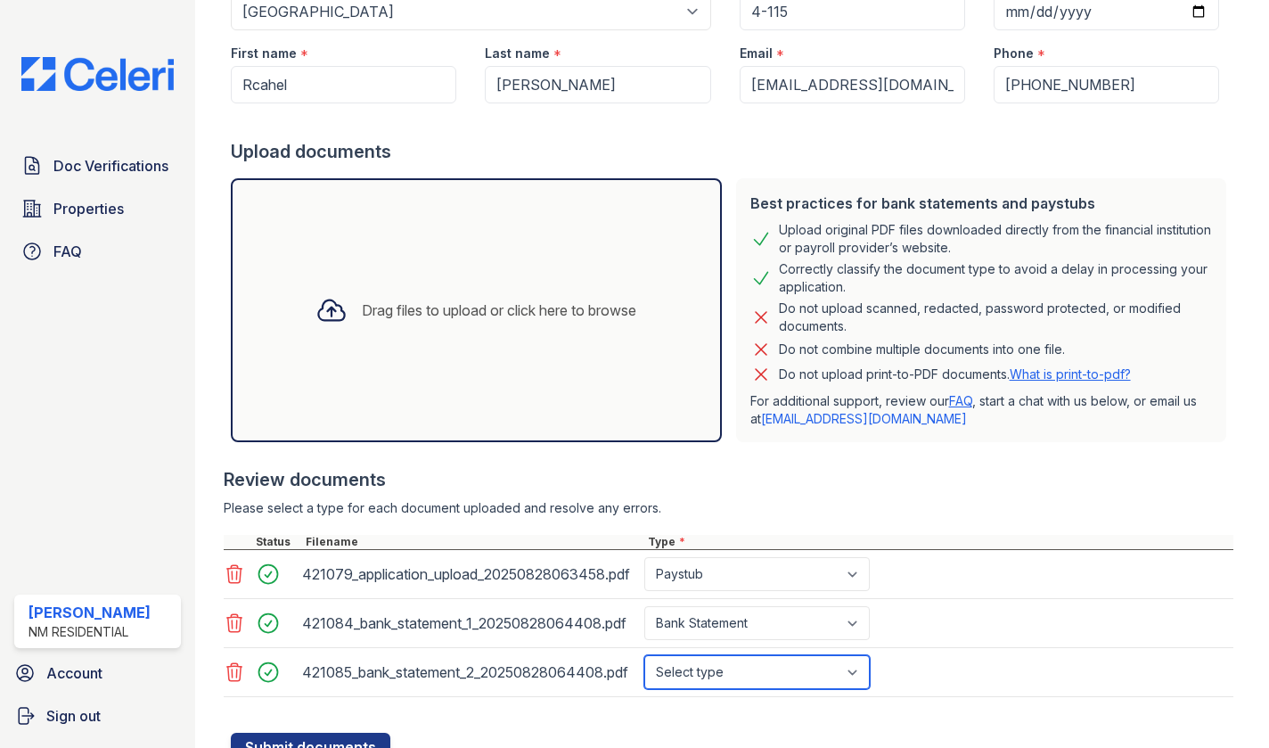
click at [713, 679] on select "Select type Paystub Bank Statement Offer Letter Tax Documents Benefit Award Let…" at bounding box center [756, 672] width 225 height 34
select select "bank_statement"
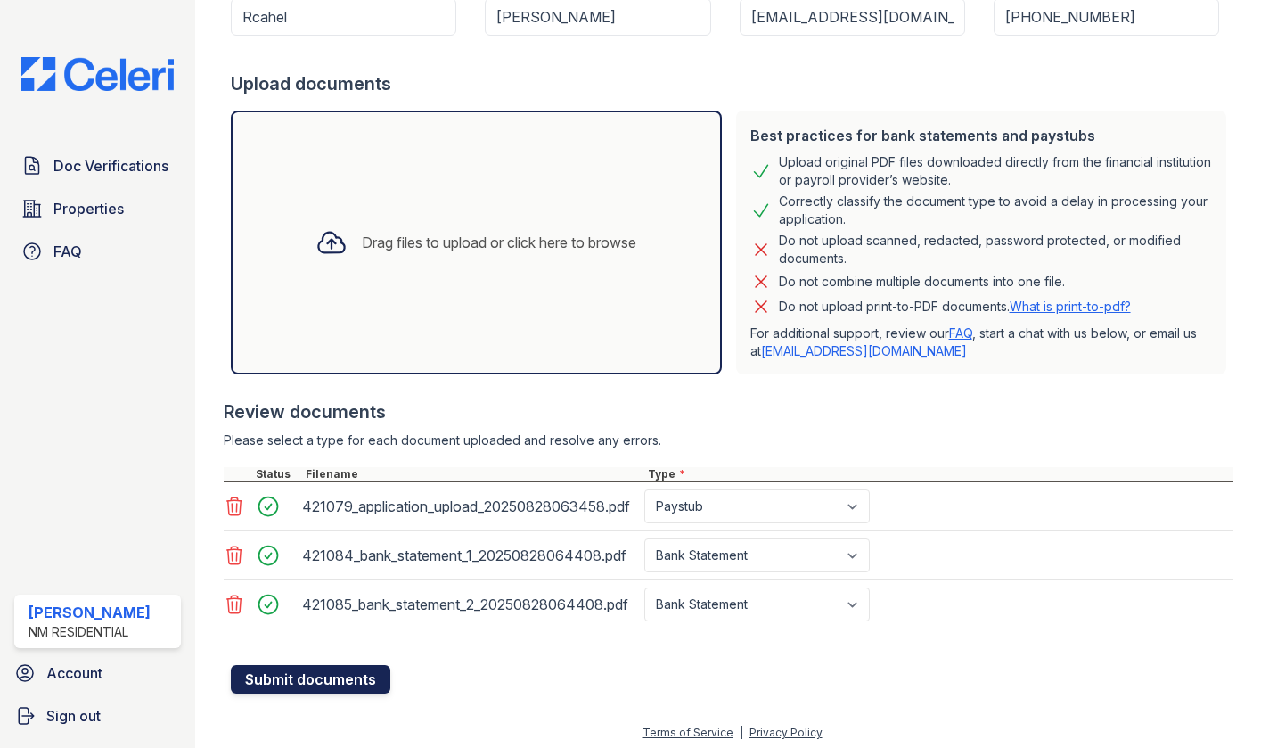
click at [308, 686] on button "Submit documents" at bounding box center [311, 679] width 160 height 29
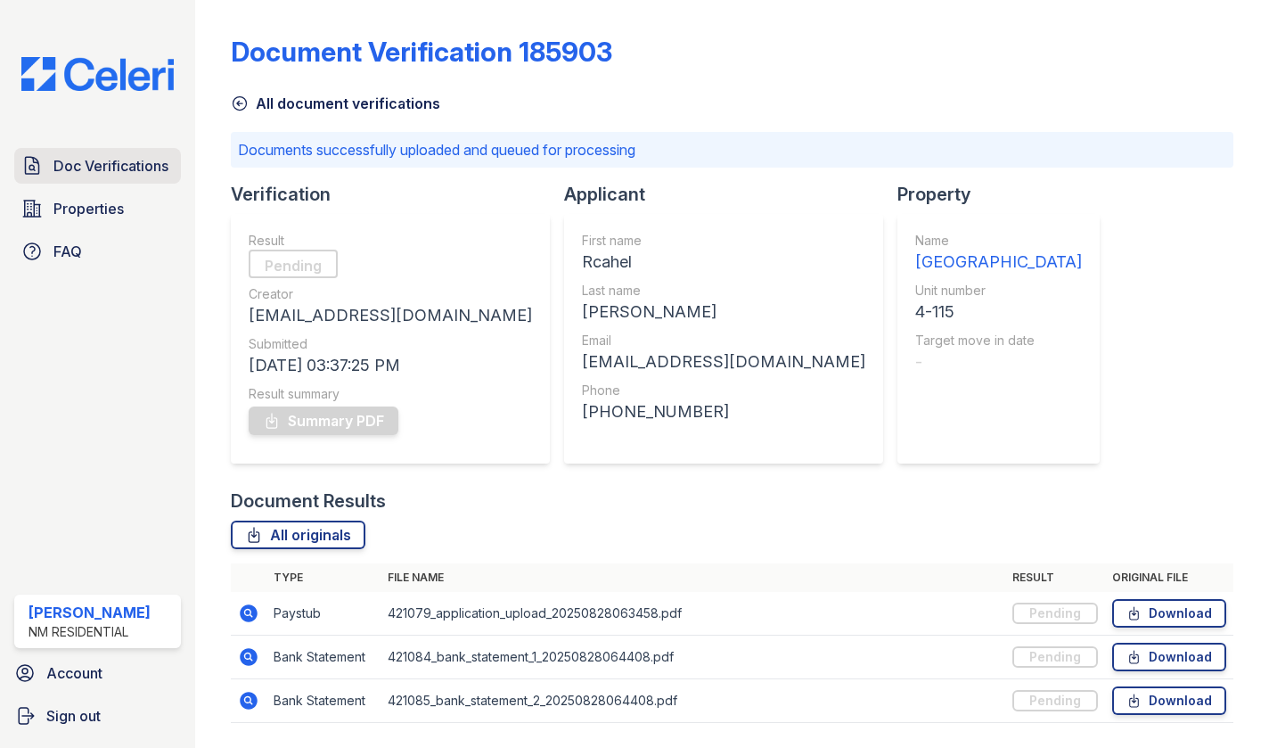
click at [111, 176] on link "Doc Verifications" at bounding box center [97, 166] width 167 height 36
